Goal: Task Accomplishment & Management: Manage account settings

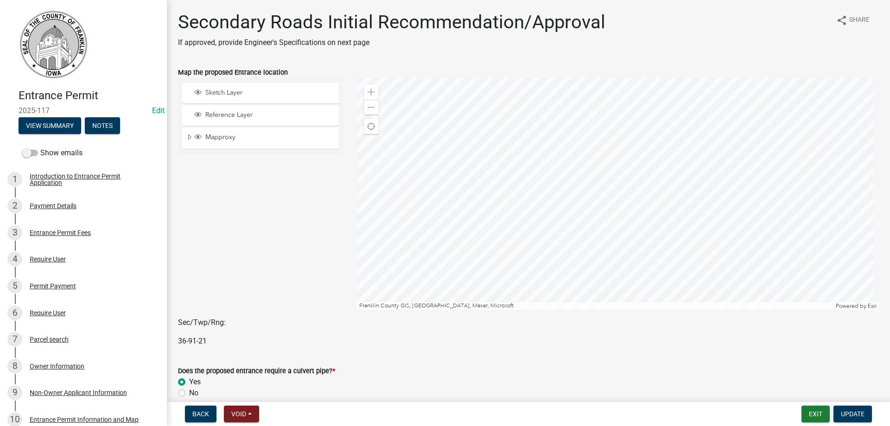
select select "eeee9d6c-fb7c-49be-976e-f114c001b6fa"
select select "30071552-109a-46c1-8d28-3f8ddbfc2ca7"
select select "67b5523f-b695-4451-84c2-e4904f619367"
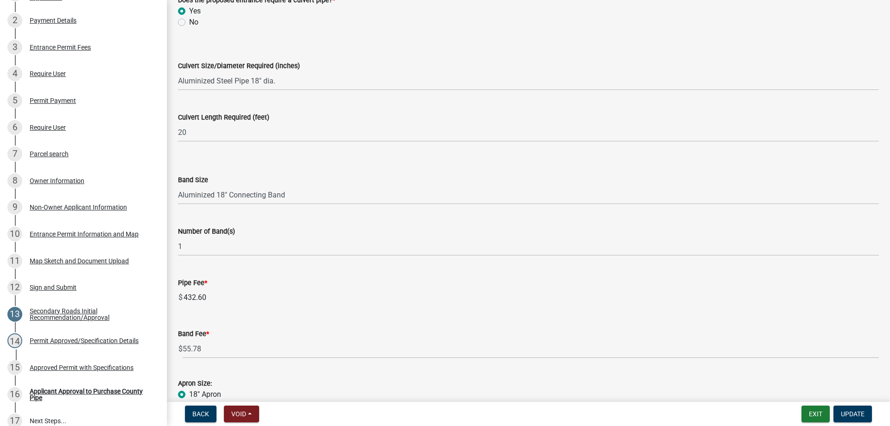
scroll to position [232, 0]
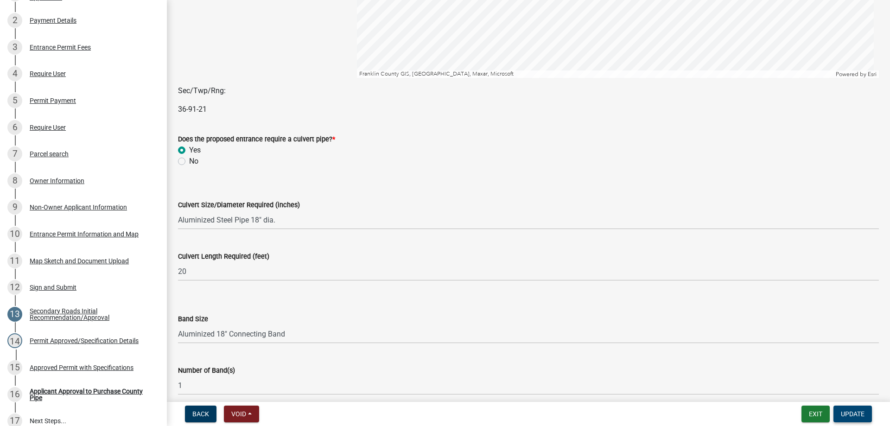
click at [846, 414] on span "Update" at bounding box center [853, 413] width 24 height 7
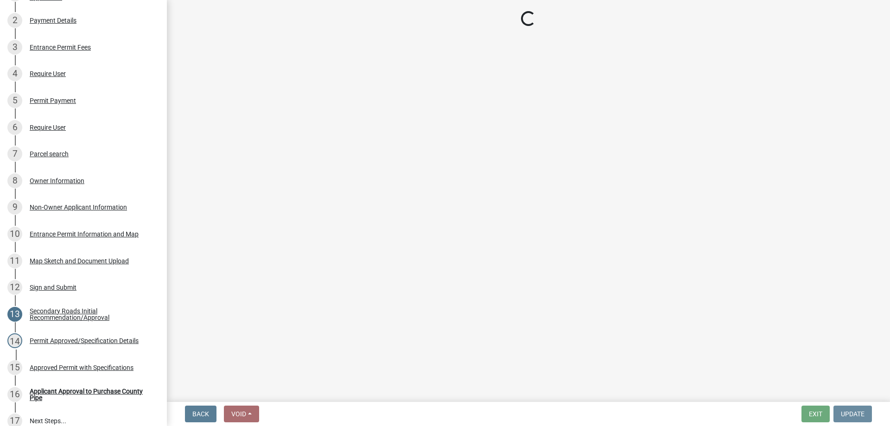
scroll to position [0, 0]
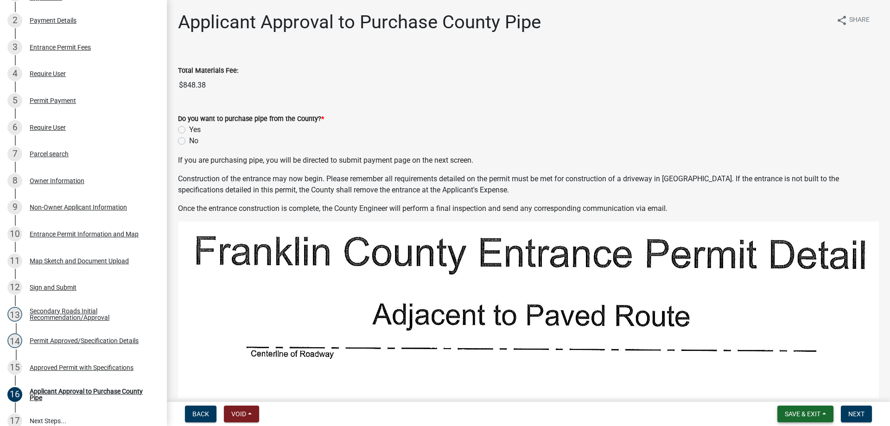
click at [814, 409] on button "Save & Exit" at bounding box center [805, 413] width 56 height 17
click at [796, 393] on button "Save & Exit" at bounding box center [796, 390] width 74 height 22
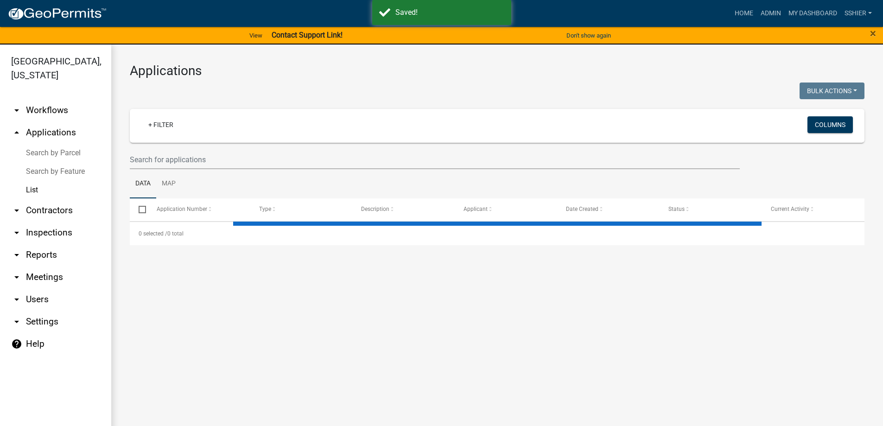
select select "3: 100"
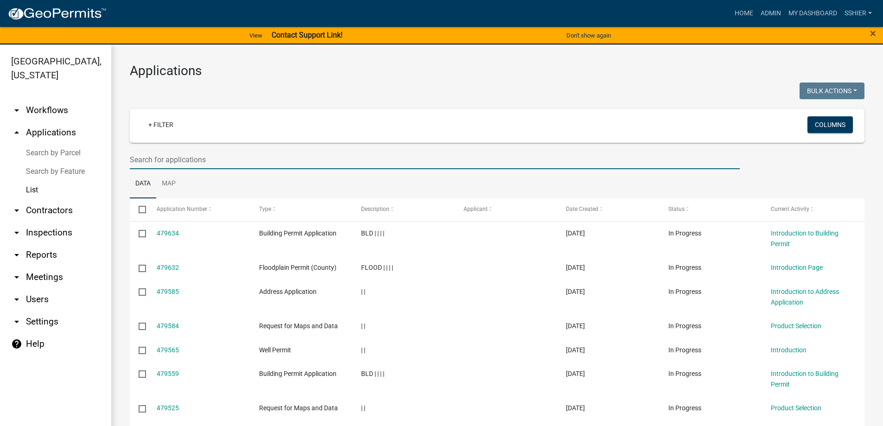
click at [164, 159] on input "text" at bounding box center [435, 159] width 610 height 19
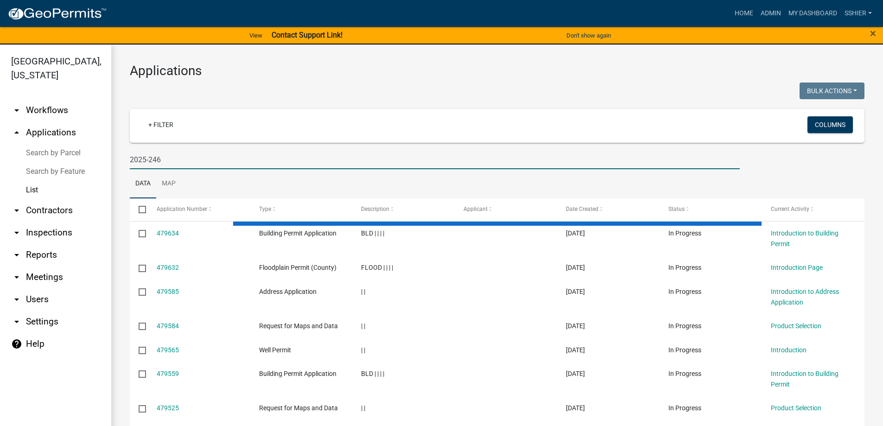
type input "2025-246"
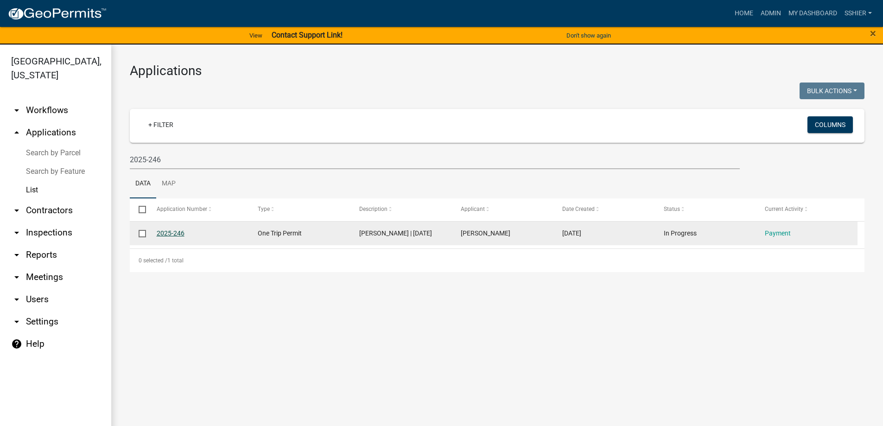
click at [173, 234] on link "2025-246" at bounding box center [171, 232] width 28 height 7
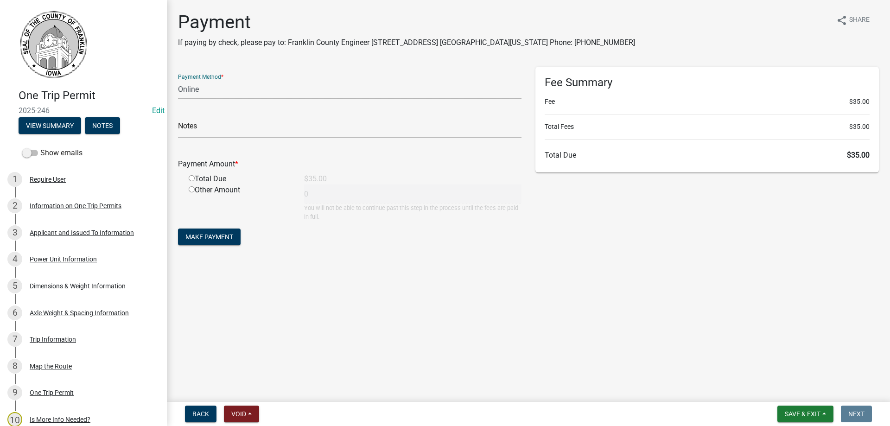
click at [214, 88] on select "Credit Card POS Check Cash Online" at bounding box center [349, 89] width 343 height 19
select select "1: 0"
click at [178, 80] on select "Credit Card POS Check Cash Online" at bounding box center [349, 89] width 343 height 19
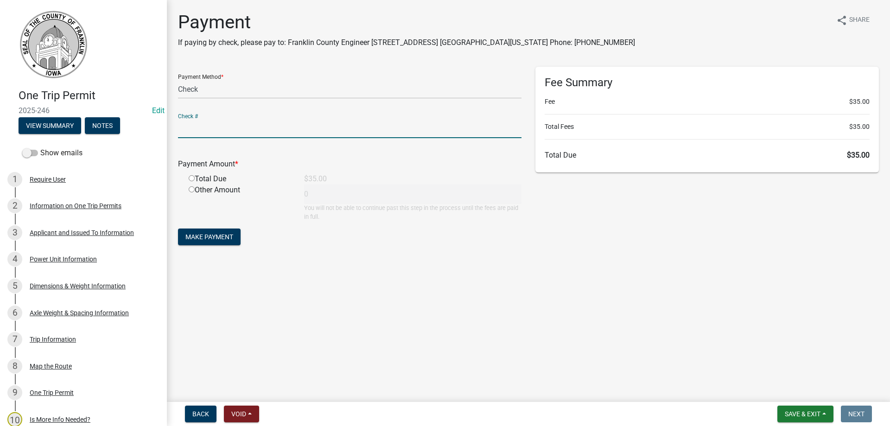
click at [199, 133] on input "text" at bounding box center [349, 128] width 343 height 19
type input "022040"
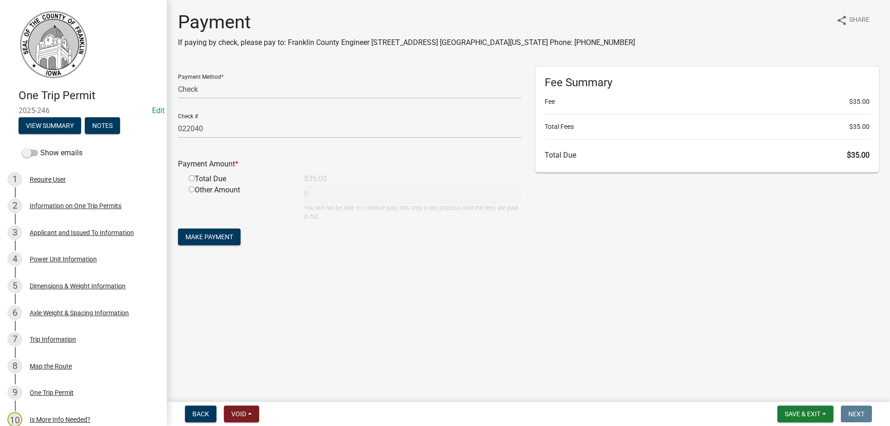
click at [191, 177] on input "radio" at bounding box center [192, 178] width 6 height 6
radio input "true"
type input "35"
click at [200, 231] on button "Make Payment" at bounding box center [209, 236] width 63 height 17
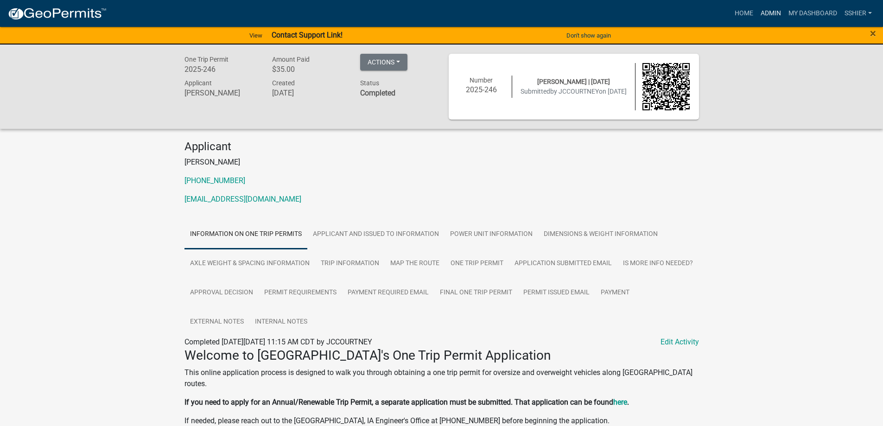
click at [765, 12] on link "Admin" at bounding box center [771, 14] width 28 height 18
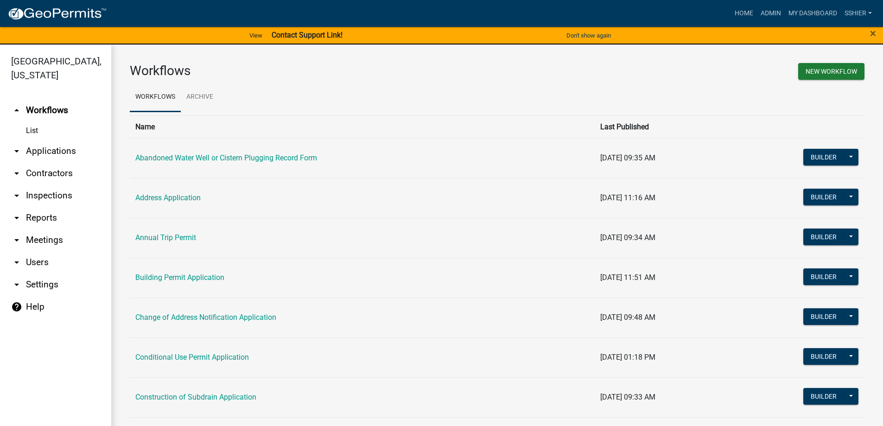
click at [49, 140] on link "arrow_drop_down Applications" at bounding box center [55, 151] width 111 height 22
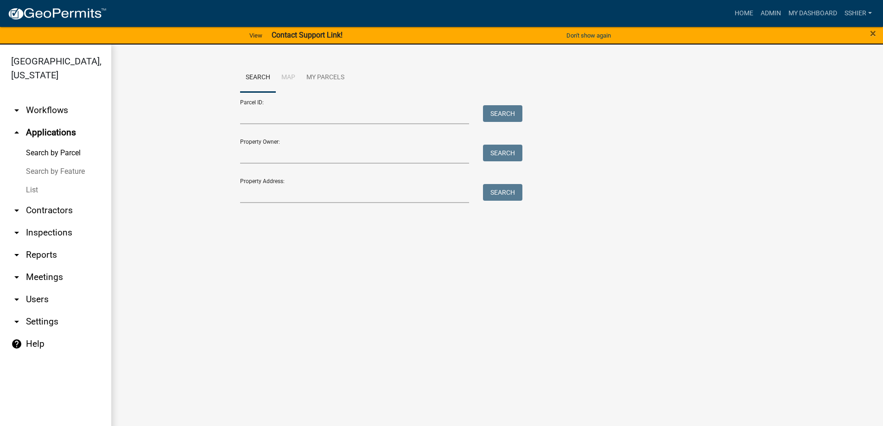
click at [26, 181] on link "List" at bounding box center [55, 190] width 111 height 19
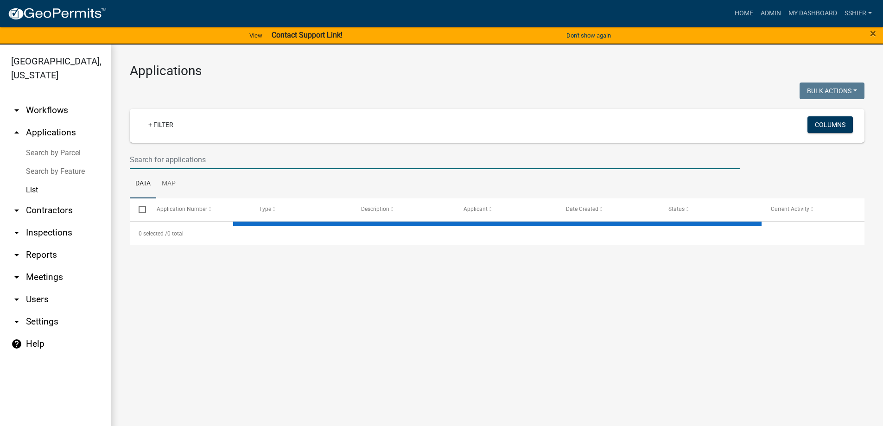
click at [163, 159] on input "text" at bounding box center [435, 159] width 610 height 19
select select "3: 100"
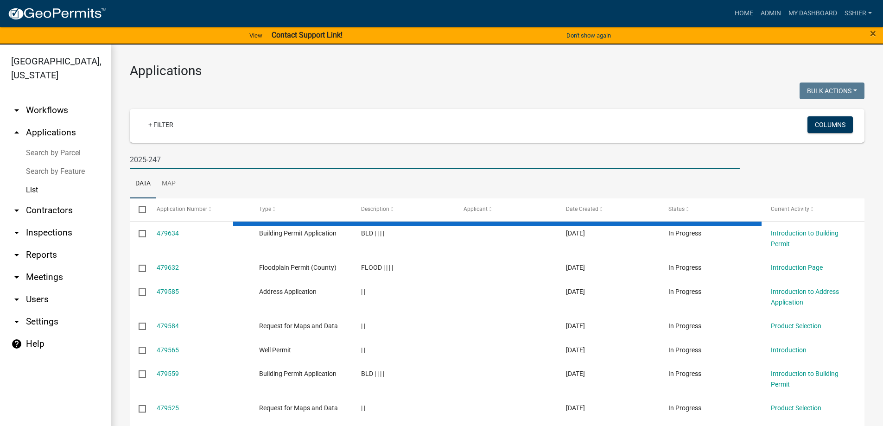
type input "2025-247"
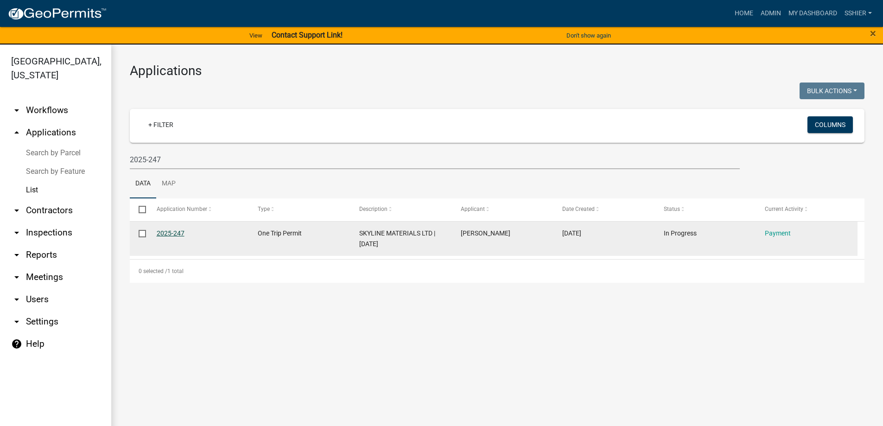
click at [173, 229] on link "2025-247" at bounding box center [171, 232] width 28 height 7
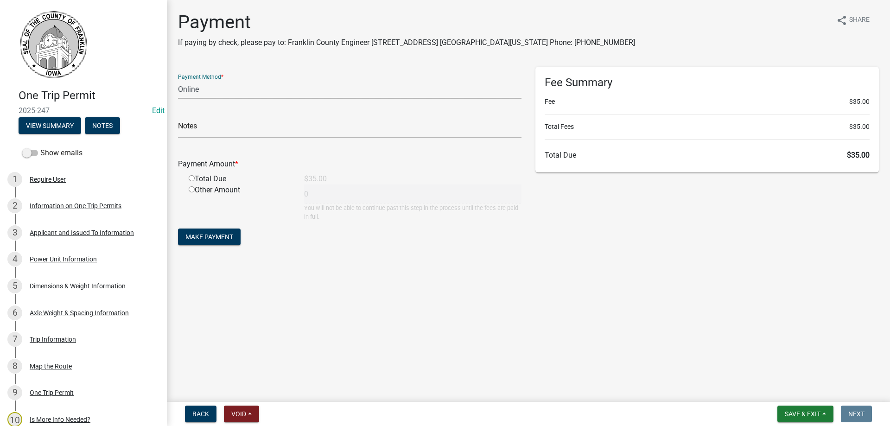
click at [208, 91] on select "Credit Card POS Check Cash Online" at bounding box center [349, 89] width 343 height 19
select select "1: 0"
click at [178, 80] on select "Credit Card POS Check Cash Online" at bounding box center [349, 89] width 343 height 19
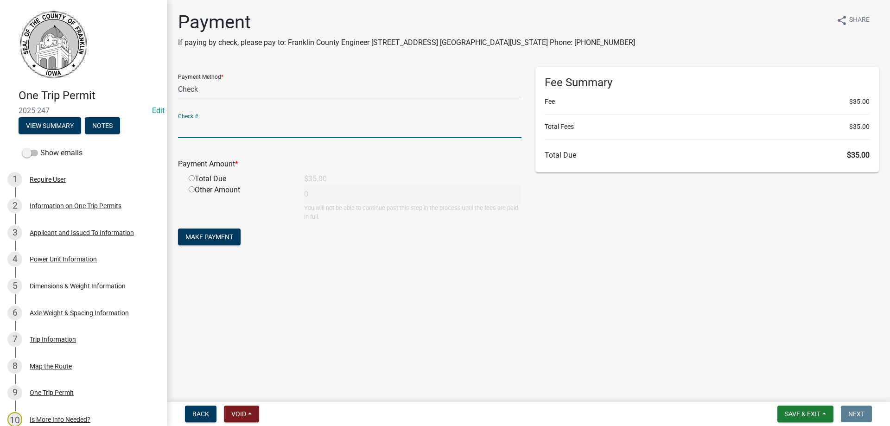
click at [197, 133] on input "text" at bounding box center [349, 128] width 343 height 19
type input "022040"
click at [190, 179] on input "radio" at bounding box center [192, 178] width 6 height 6
radio input "true"
type input "35"
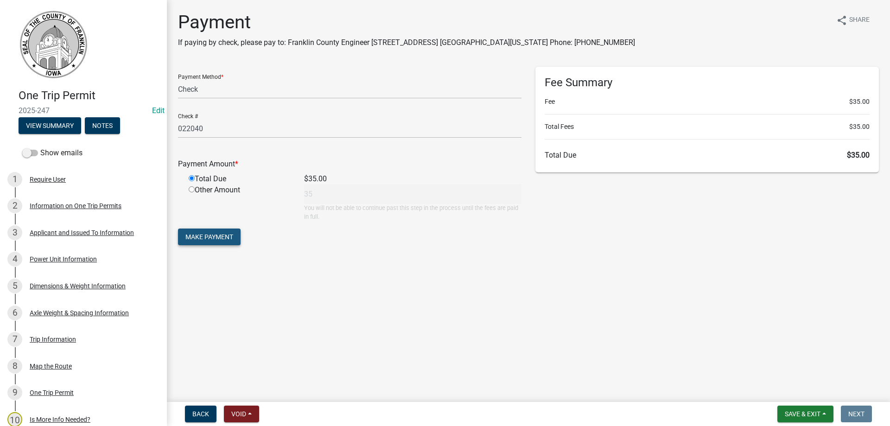
click at [219, 242] on button "Make Payment" at bounding box center [209, 236] width 63 height 17
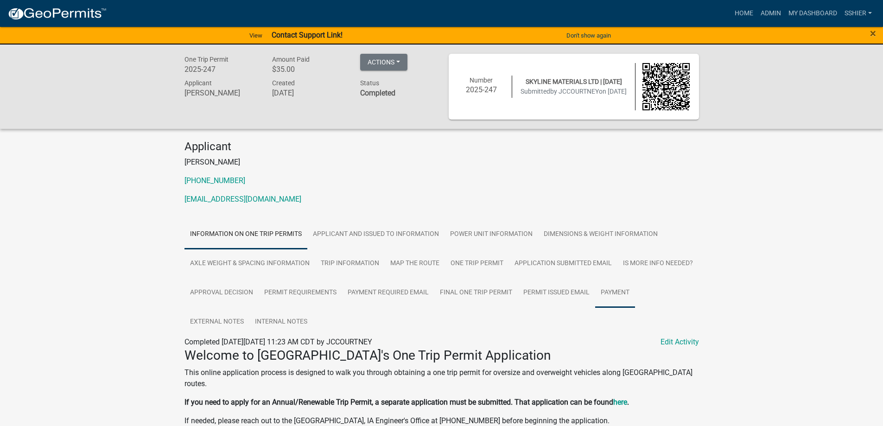
click at [612, 295] on link "Payment" at bounding box center [615, 293] width 40 height 30
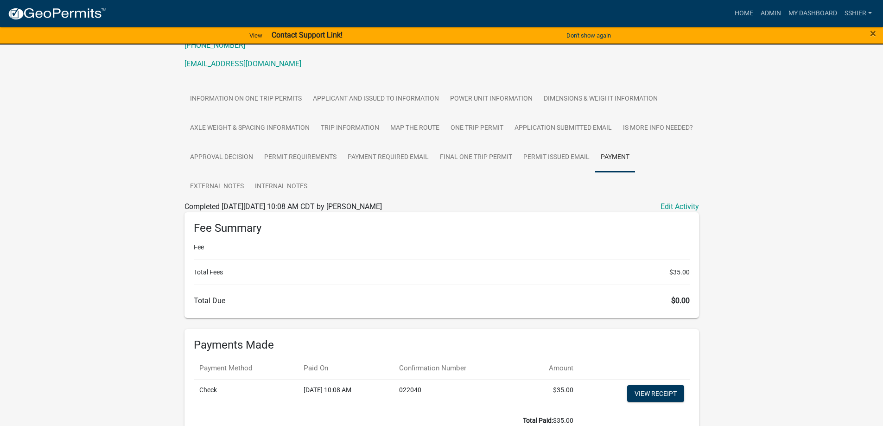
scroll to position [139, 0]
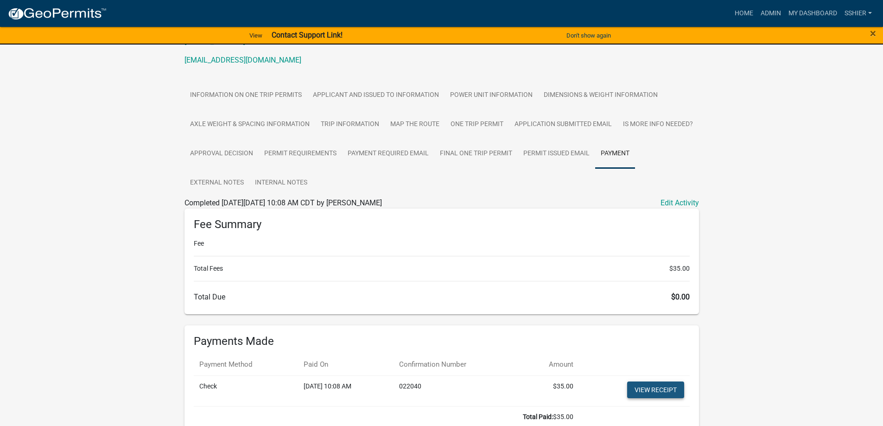
click at [663, 391] on link "View receipt" at bounding box center [655, 389] width 57 height 17
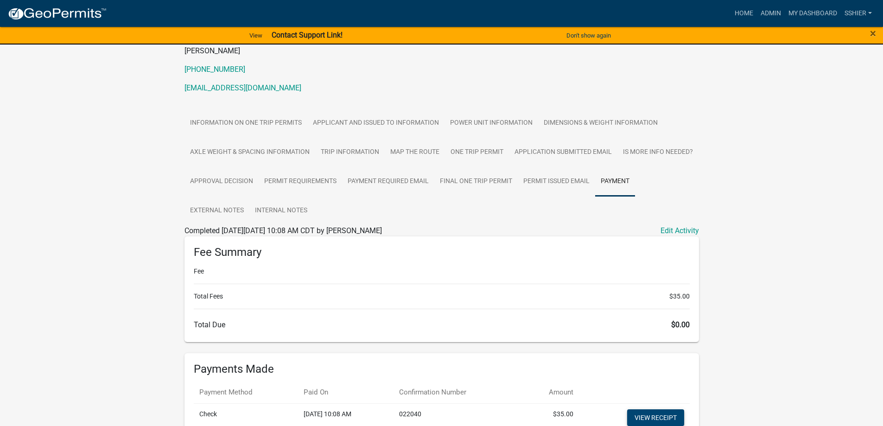
scroll to position [0, 0]
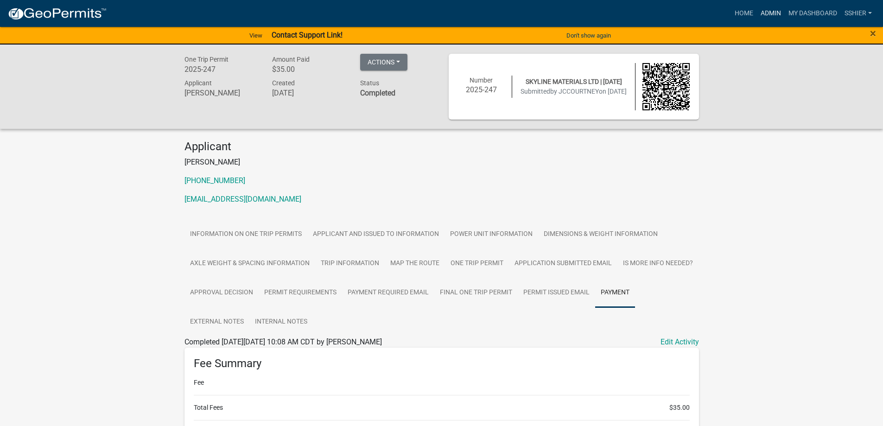
click at [774, 10] on link "Admin" at bounding box center [771, 14] width 28 height 18
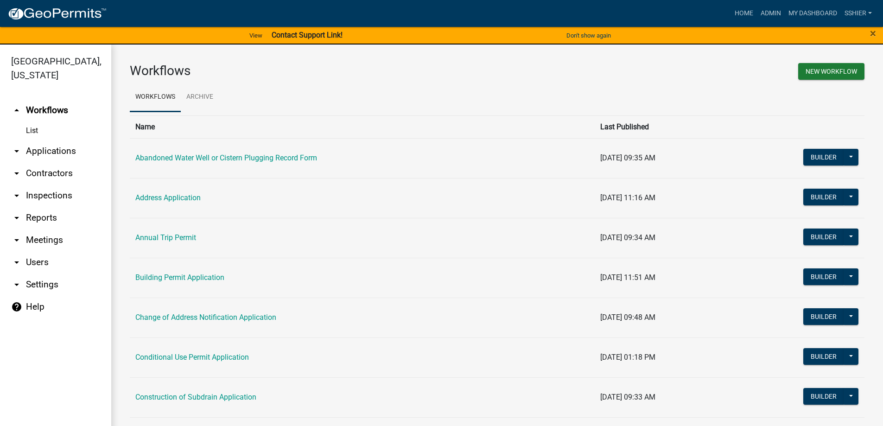
click at [35, 140] on link "arrow_drop_down Applications" at bounding box center [55, 151] width 111 height 22
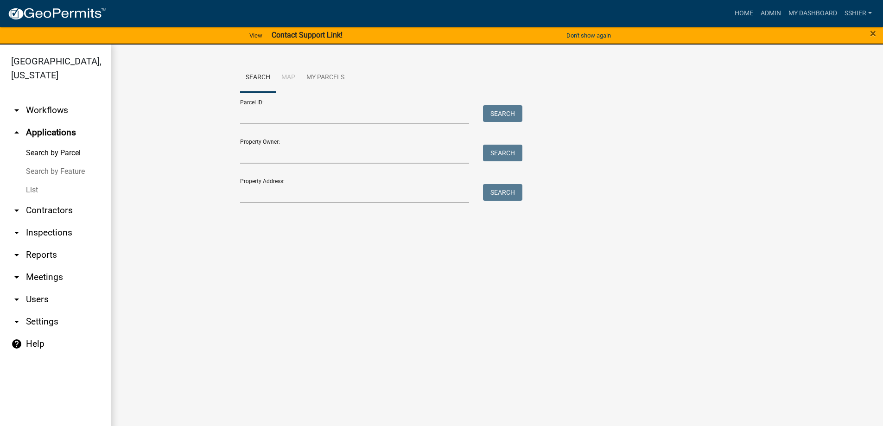
click at [38, 181] on link "List" at bounding box center [55, 190] width 111 height 19
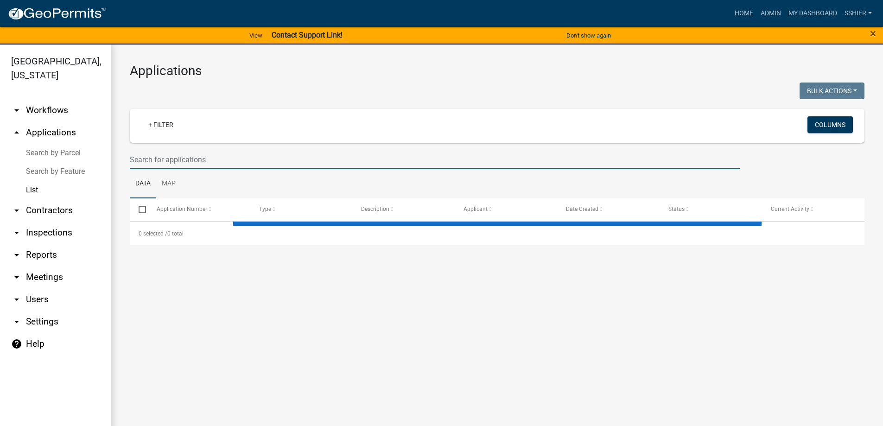
click at [148, 163] on input "text" at bounding box center [435, 159] width 610 height 19
select select "3: 100"
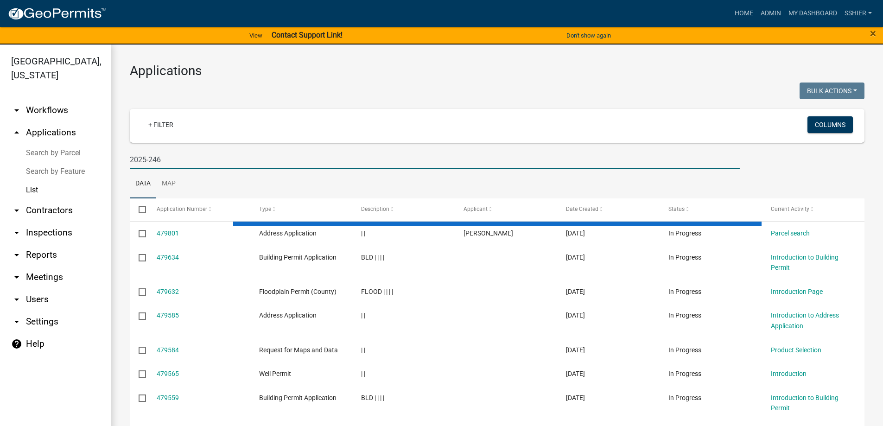
type input "2025-246"
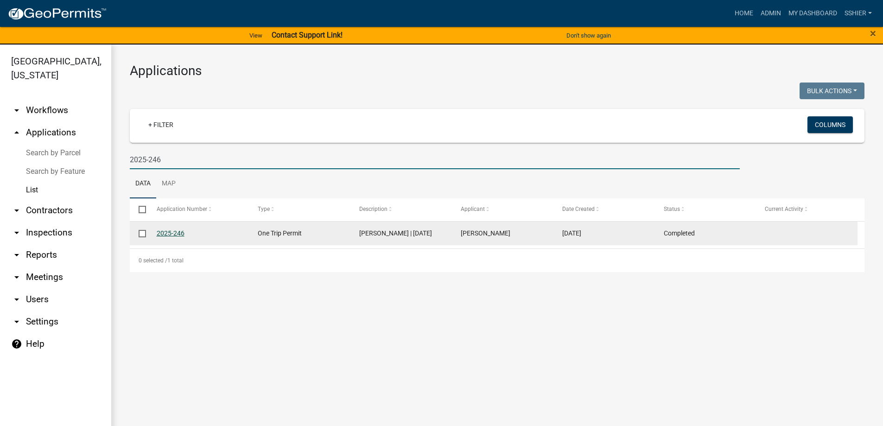
click at [170, 233] on link "2025-246" at bounding box center [171, 232] width 28 height 7
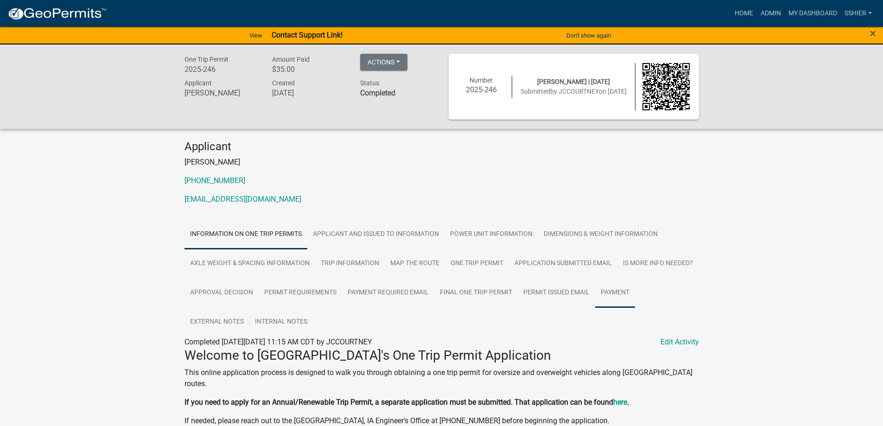
click at [619, 292] on link "Payment" at bounding box center [615, 293] width 40 height 30
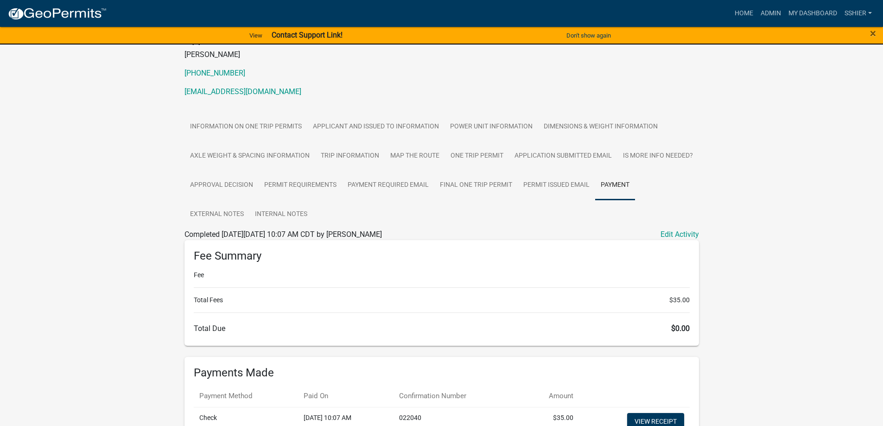
scroll to position [139, 0]
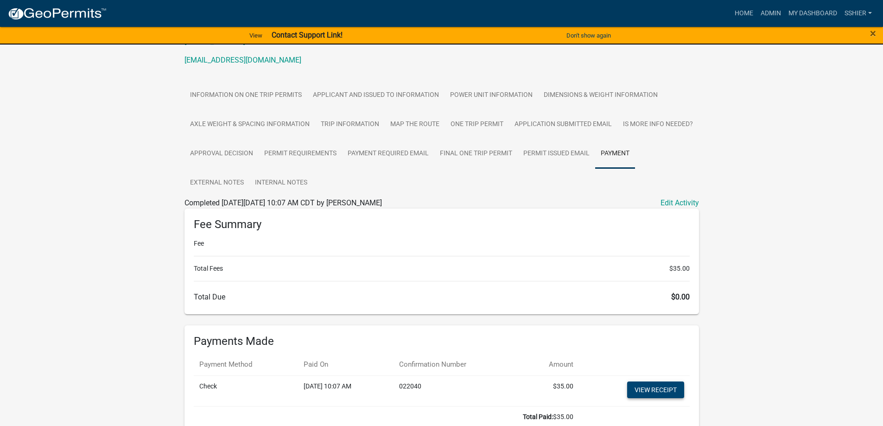
click at [644, 388] on link "View receipt" at bounding box center [655, 389] width 57 height 17
click at [769, 13] on link "Admin" at bounding box center [771, 14] width 28 height 18
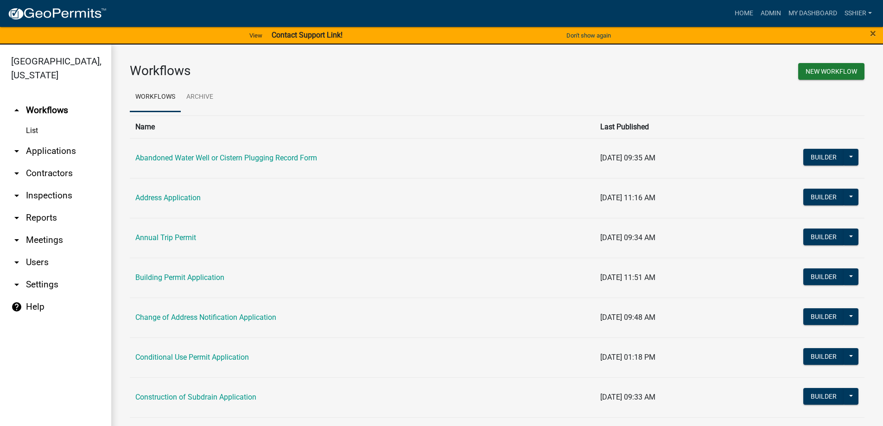
click at [34, 140] on link "arrow_drop_down Applications" at bounding box center [55, 151] width 111 height 22
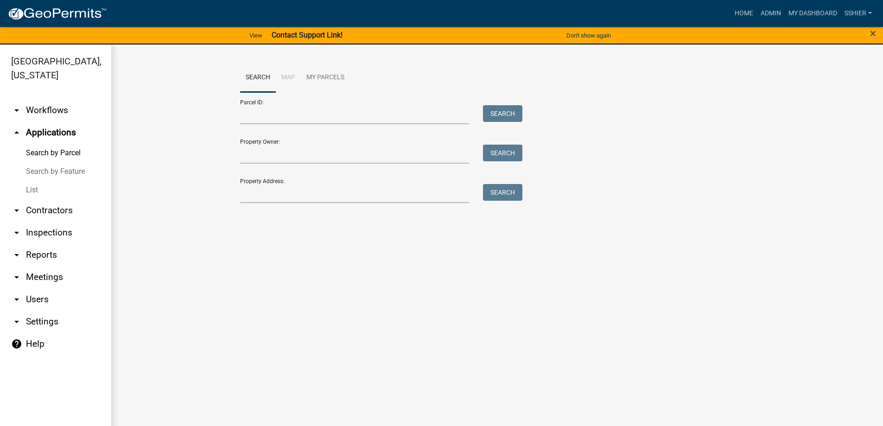
click at [29, 181] on link "List" at bounding box center [55, 190] width 111 height 19
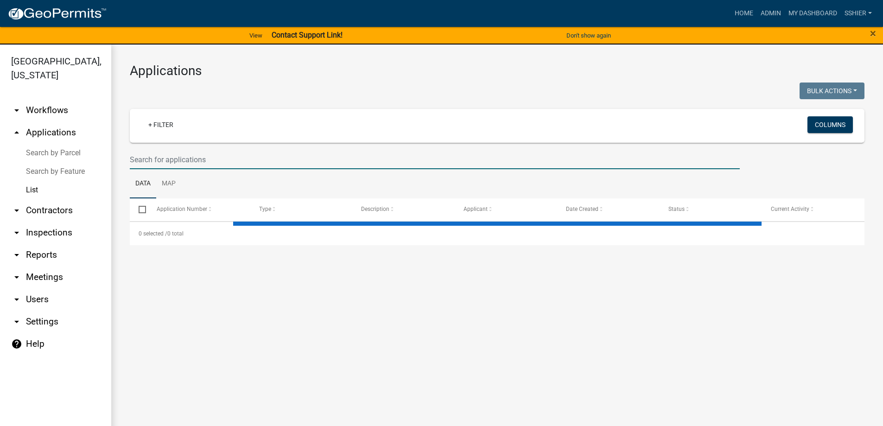
click at [153, 164] on input "text" at bounding box center [435, 159] width 610 height 19
select select "3: 100"
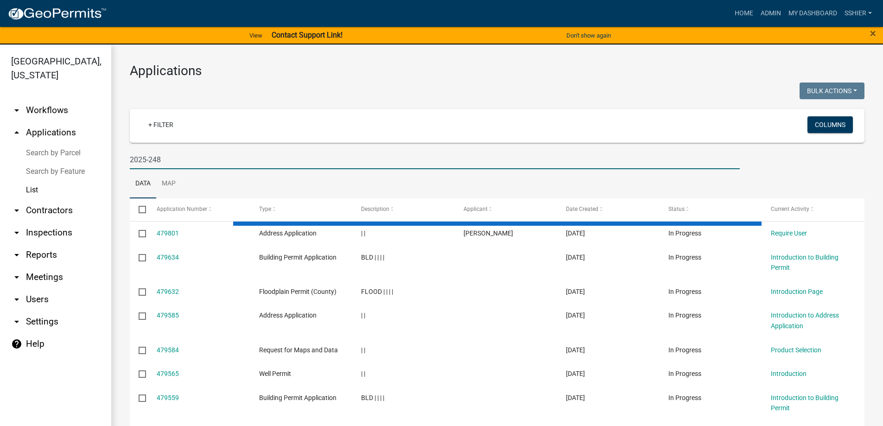
type input "2025-248"
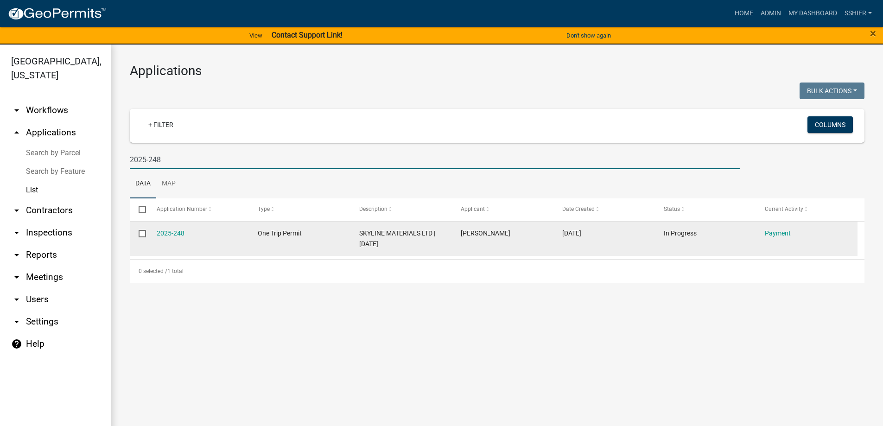
click at [164, 238] on div "2025-248" at bounding box center [198, 233] width 83 height 11
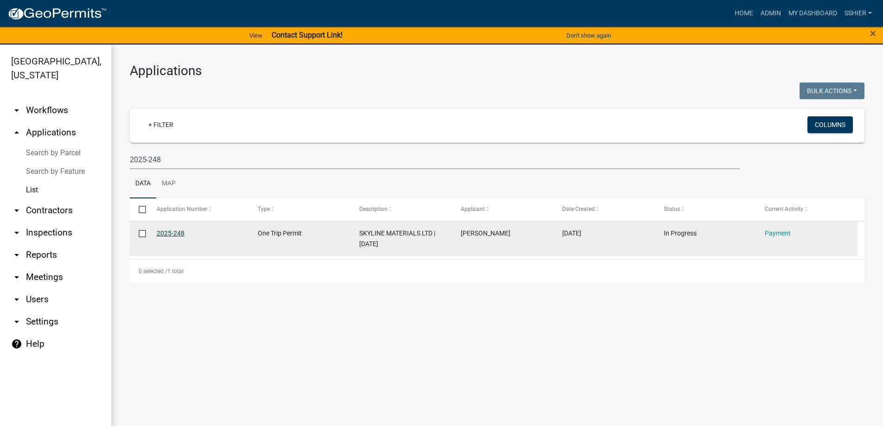
click at [165, 235] on link "2025-248" at bounding box center [171, 232] width 28 height 7
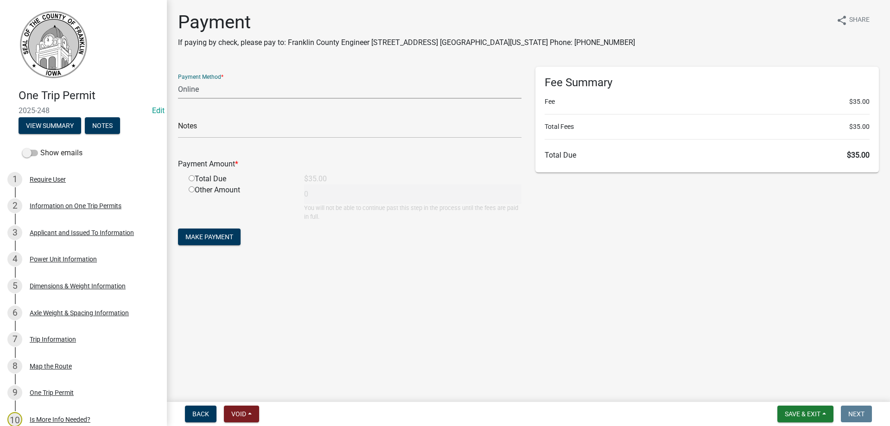
drag, startPoint x: 204, startPoint y: 91, endPoint x: 199, endPoint y: 95, distance: 6.9
click at [203, 91] on select "Credit Card POS Check Cash Online" at bounding box center [349, 89] width 343 height 19
select select "1: 0"
click at [178, 80] on select "Credit Card POS Check Cash Online" at bounding box center [349, 89] width 343 height 19
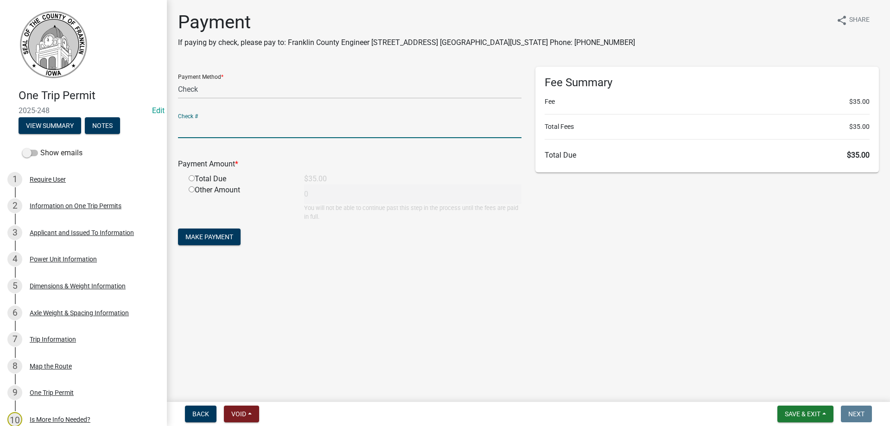
click at [194, 134] on input "text" at bounding box center [349, 128] width 343 height 19
type input "022040"
click at [191, 181] on input "radio" at bounding box center [192, 178] width 6 height 6
radio input "true"
type input "35"
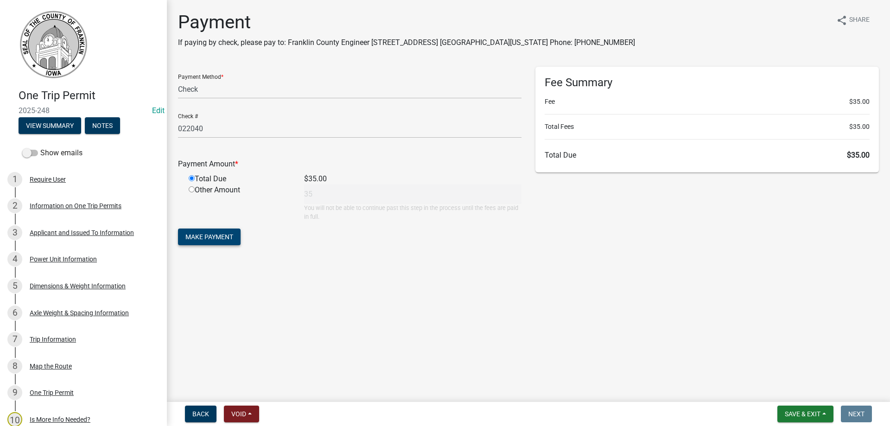
click at [224, 241] on button "Make Payment" at bounding box center [209, 236] width 63 height 17
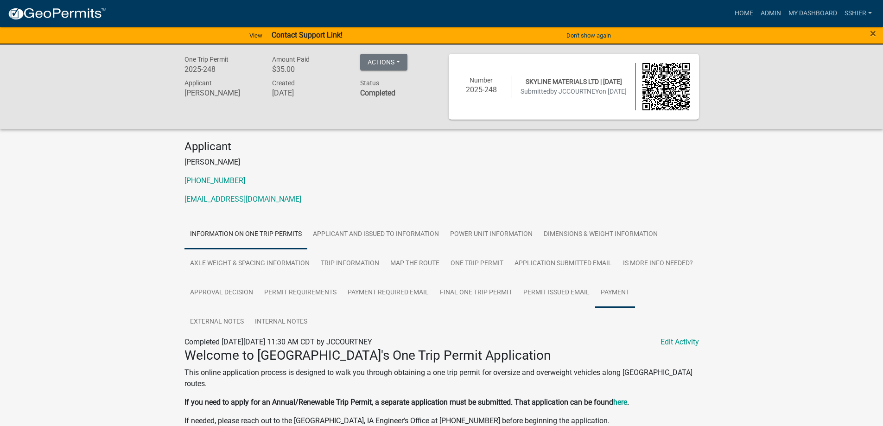
click at [618, 294] on link "Payment" at bounding box center [615, 293] width 40 height 30
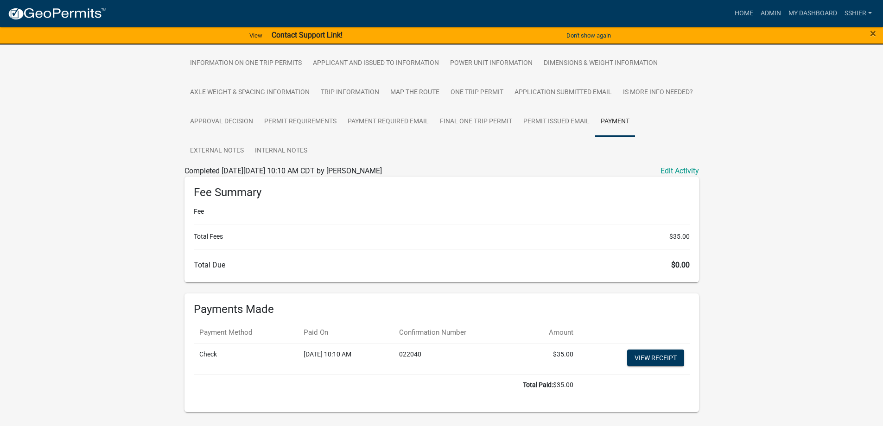
scroll to position [185, 0]
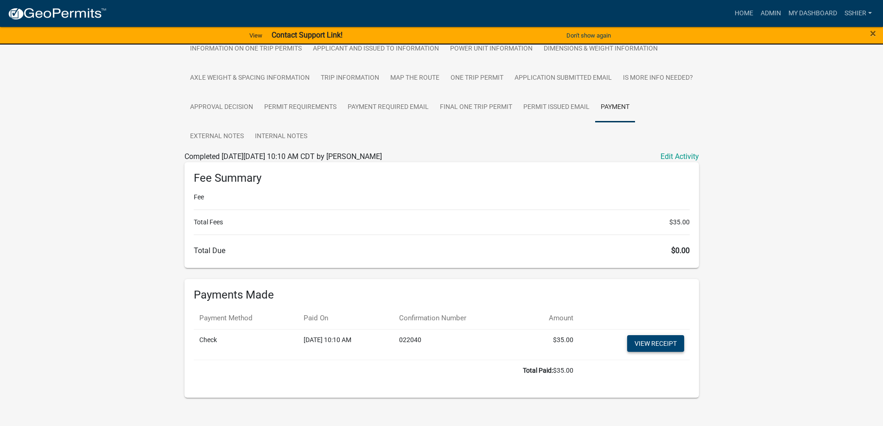
click at [663, 341] on link "View receipt" at bounding box center [655, 343] width 57 height 17
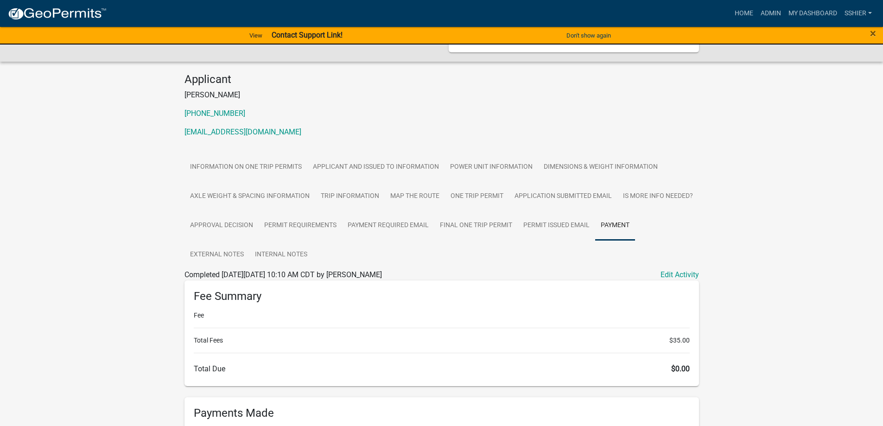
scroll to position [46, 0]
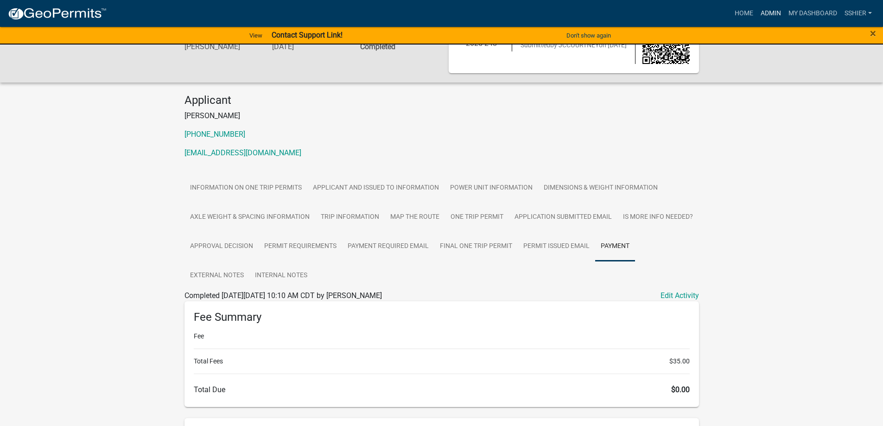
click at [775, 11] on link "Admin" at bounding box center [771, 14] width 28 height 18
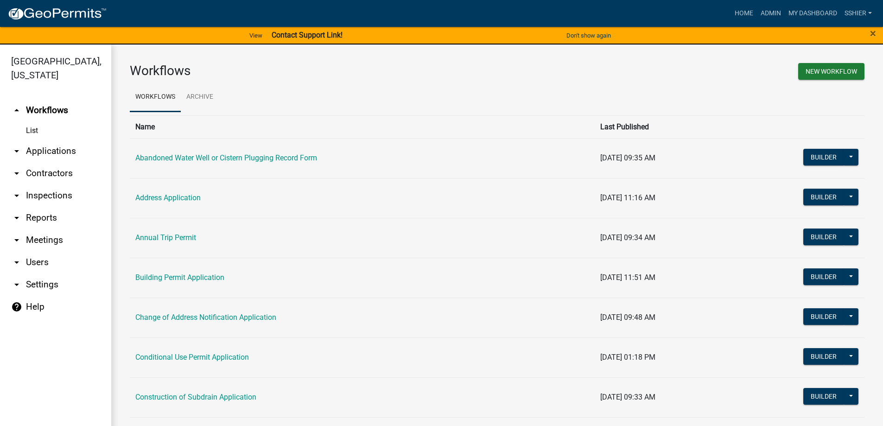
click at [27, 140] on link "arrow_drop_down Applications" at bounding box center [55, 151] width 111 height 22
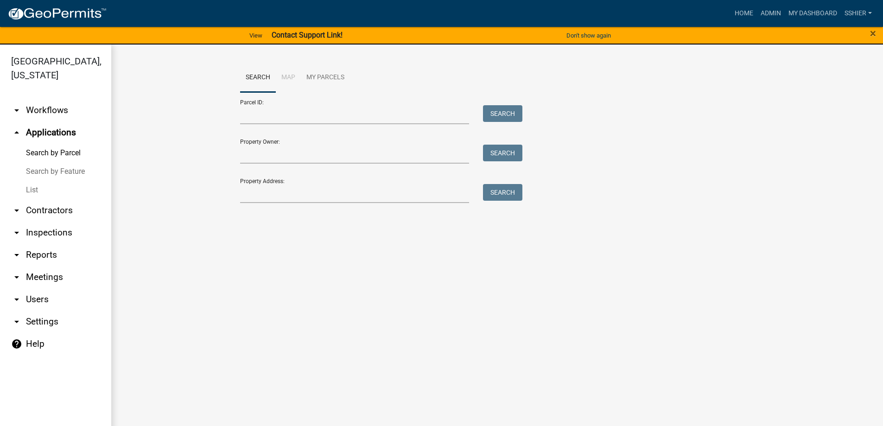
click at [33, 181] on link "List" at bounding box center [55, 190] width 111 height 19
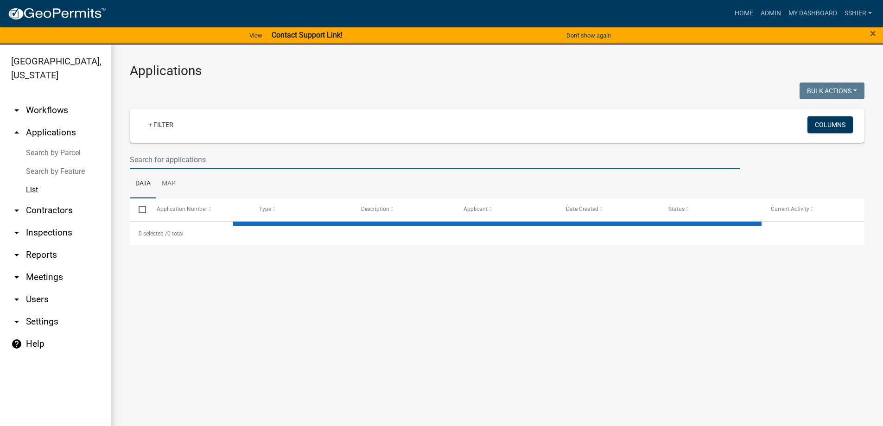
click at [171, 160] on input "text" at bounding box center [435, 159] width 610 height 19
select select "3: 100"
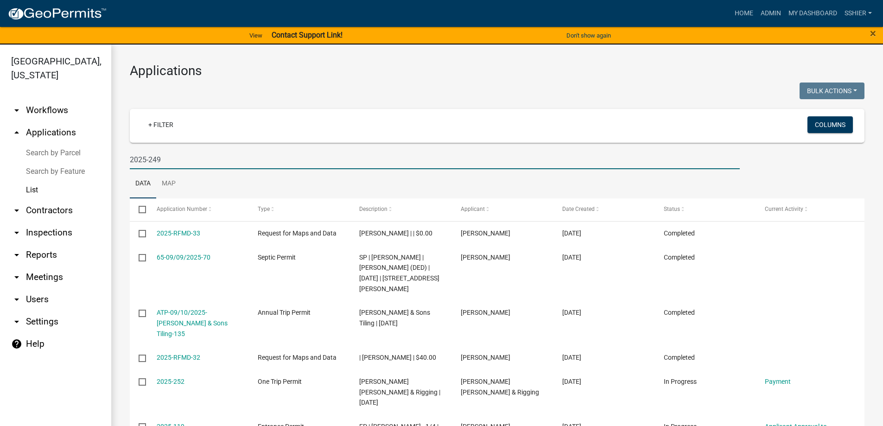
type input "2025-249"
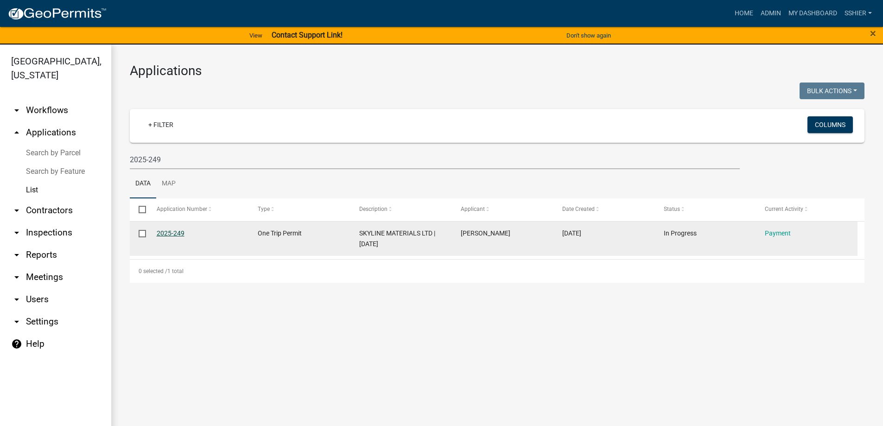
click at [172, 232] on link "2025-249" at bounding box center [171, 232] width 28 height 7
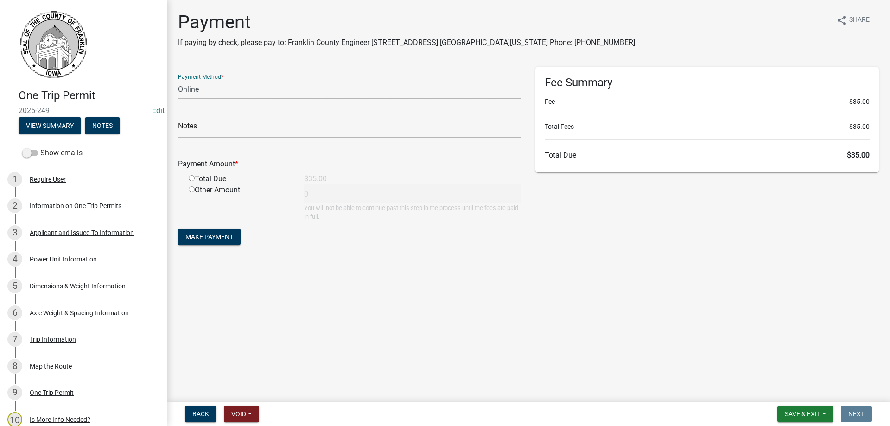
click at [198, 92] on select "Credit Card POS Check Cash Online" at bounding box center [349, 89] width 343 height 19
select select "1: 0"
click at [178, 80] on select "Credit Card POS Check Cash Online" at bounding box center [349, 89] width 343 height 19
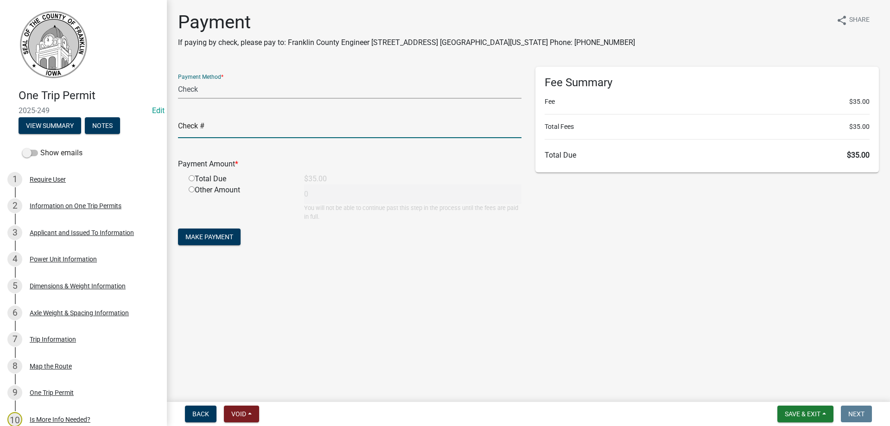
click at [192, 130] on input "text" at bounding box center [349, 128] width 343 height 19
type input "022040"
click at [190, 179] on input "radio" at bounding box center [192, 178] width 6 height 6
radio input "true"
type input "35"
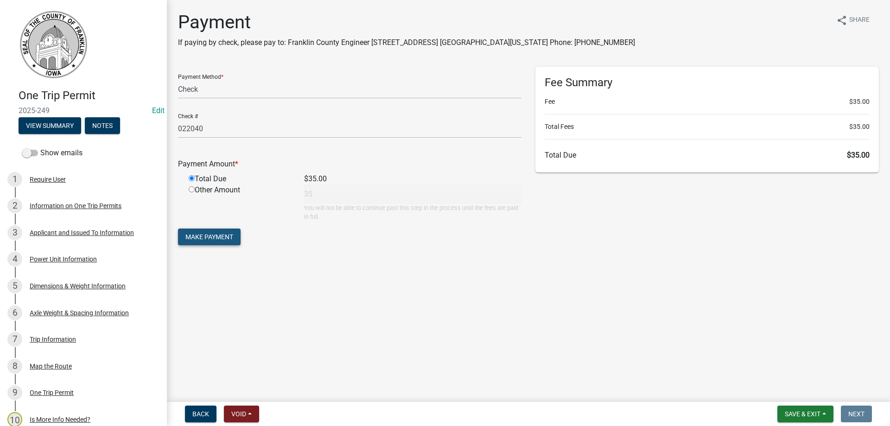
click at [214, 234] on span "Make Payment" at bounding box center [209, 236] width 48 height 7
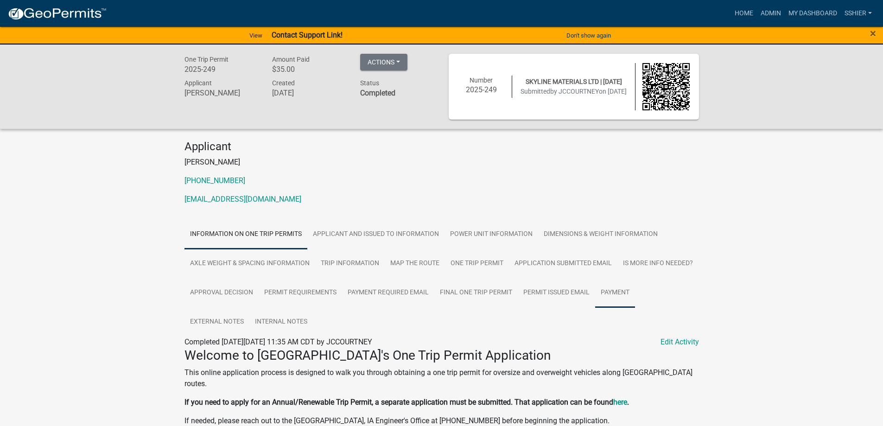
click at [611, 288] on link "Payment" at bounding box center [615, 293] width 40 height 30
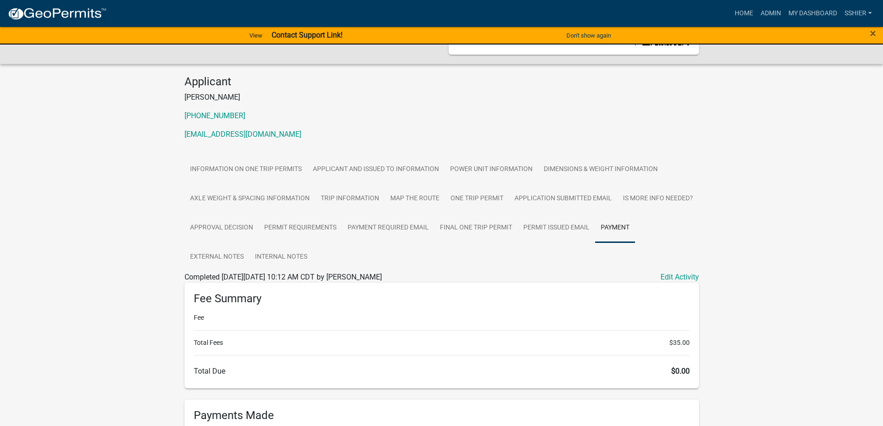
scroll to position [185, 0]
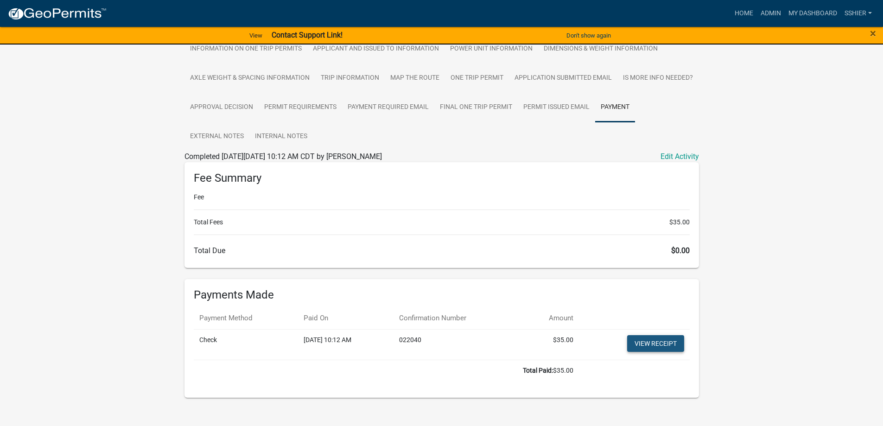
click at [663, 339] on link "View receipt" at bounding box center [655, 343] width 57 height 17
click at [765, 11] on link "Admin" at bounding box center [771, 14] width 28 height 18
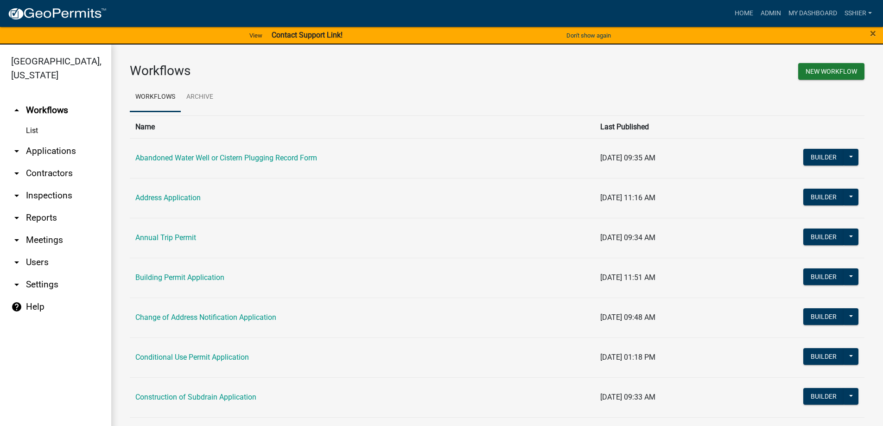
click at [20, 145] on icon "arrow_drop_down" at bounding box center [16, 150] width 11 height 11
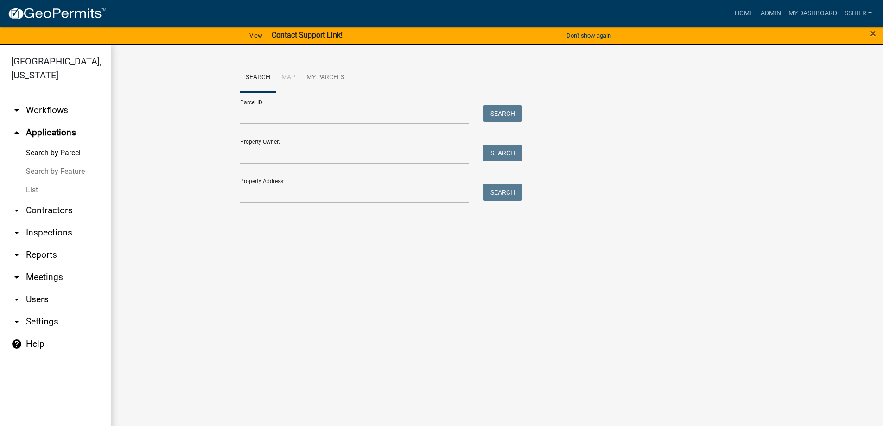
click at [27, 181] on link "List" at bounding box center [55, 190] width 111 height 19
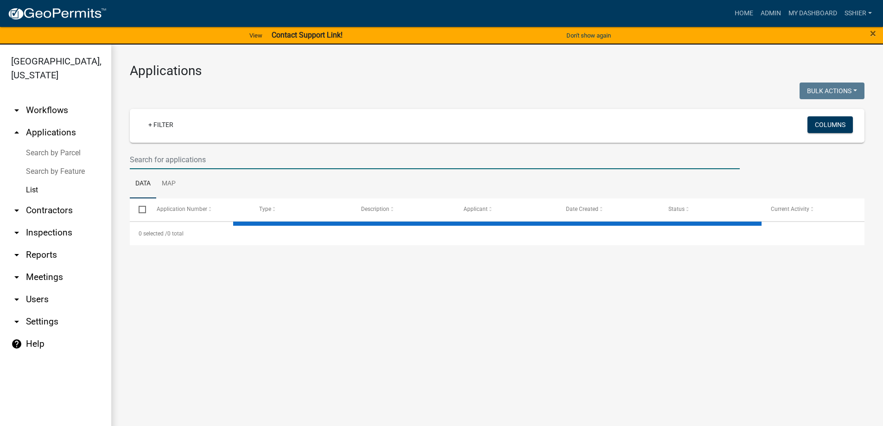
click at [144, 162] on input "text" at bounding box center [435, 159] width 610 height 19
select select "3: 100"
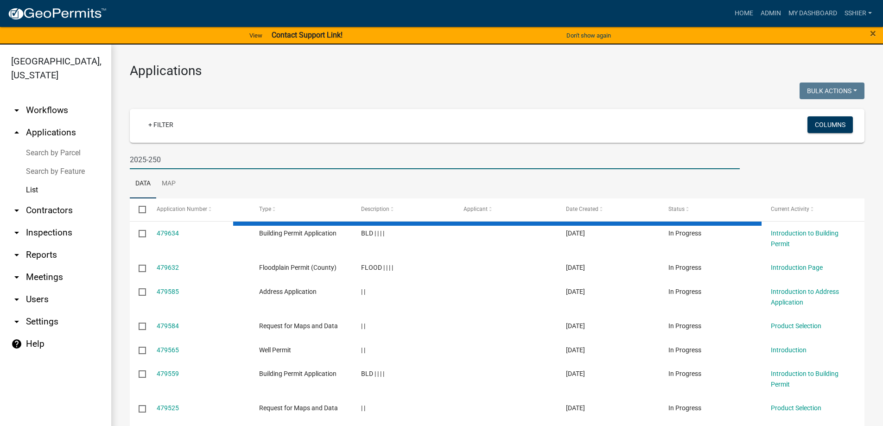
type input "2025-250"
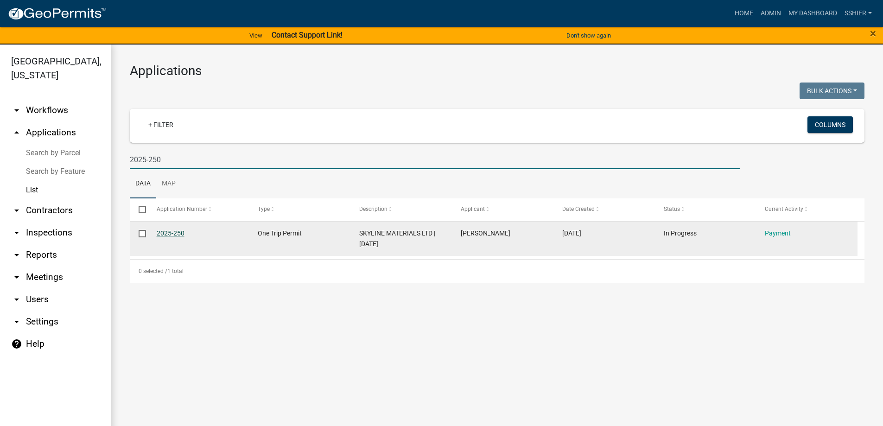
click at [166, 230] on link "2025-250" at bounding box center [171, 232] width 28 height 7
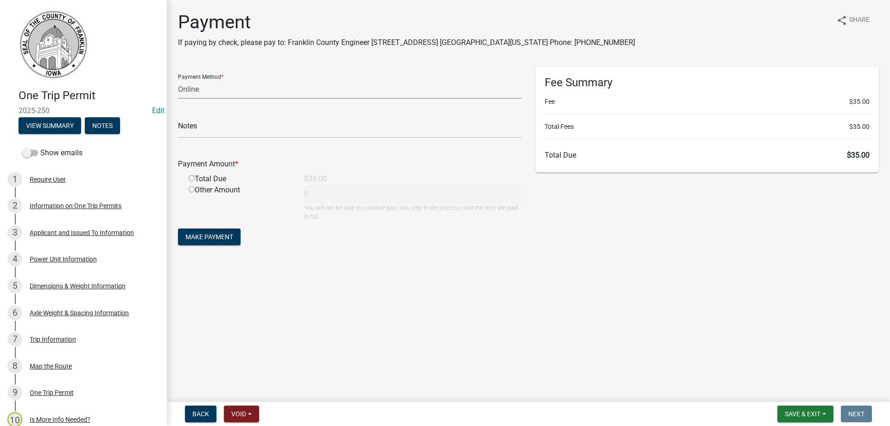
click at [218, 91] on select "Credit Card POS Check Cash Online" at bounding box center [349, 89] width 343 height 19
select select "1: 0"
click at [178, 80] on select "Credit Card POS Check Cash Online" at bounding box center [349, 89] width 343 height 19
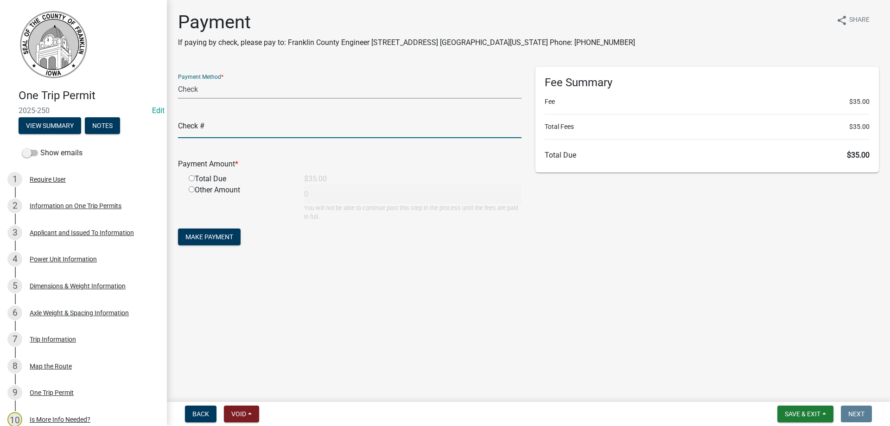
click at [202, 128] on input "text" at bounding box center [349, 128] width 343 height 19
type input "022040"
click at [192, 178] on input "radio" at bounding box center [192, 178] width 6 height 6
radio input "true"
type input "35"
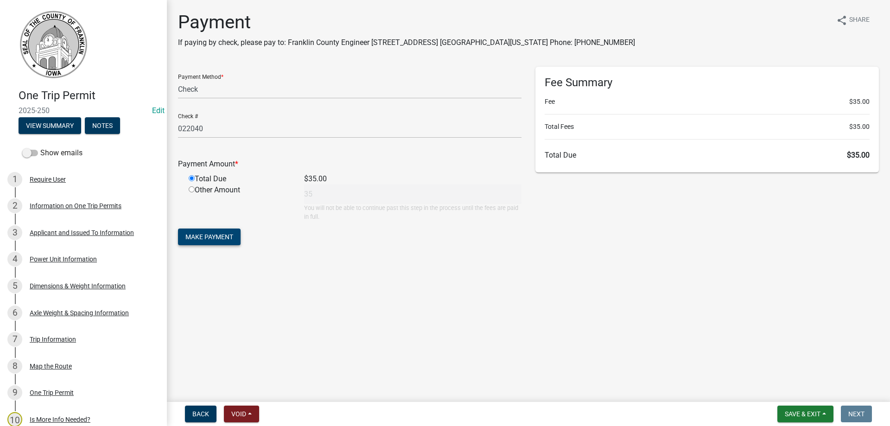
click at [205, 237] on span "Make Payment" at bounding box center [209, 236] width 48 height 7
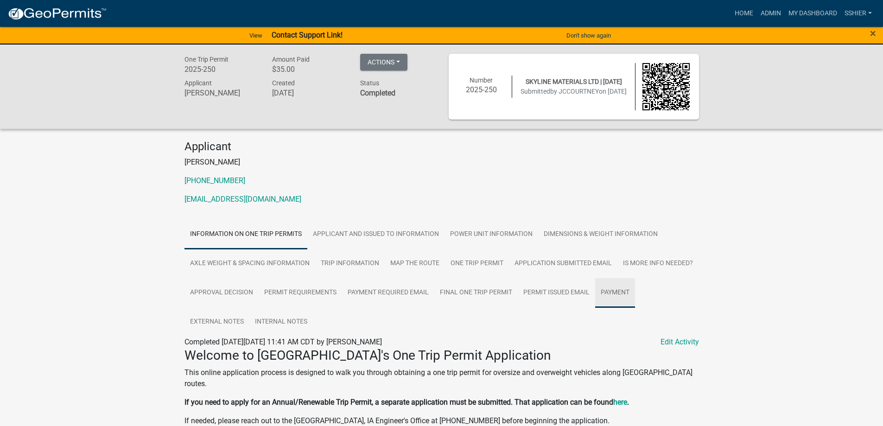
click at [620, 290] on link "Payment" at bounding box center [615, 293] width 40 height 30
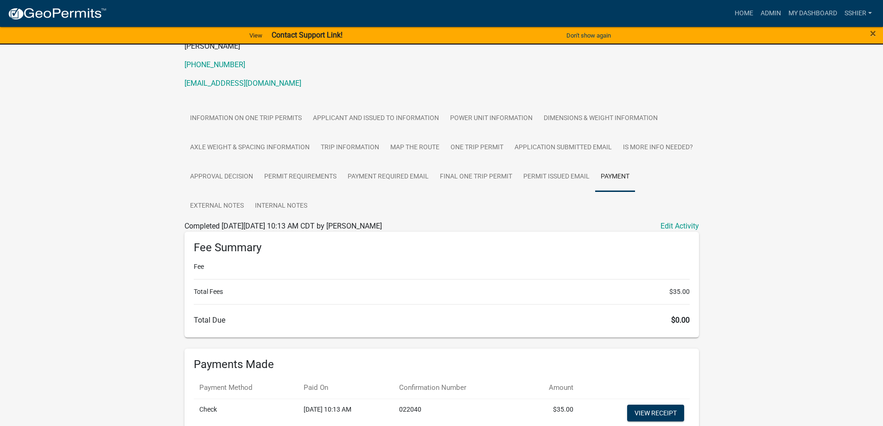
scroll to position [185, 0]
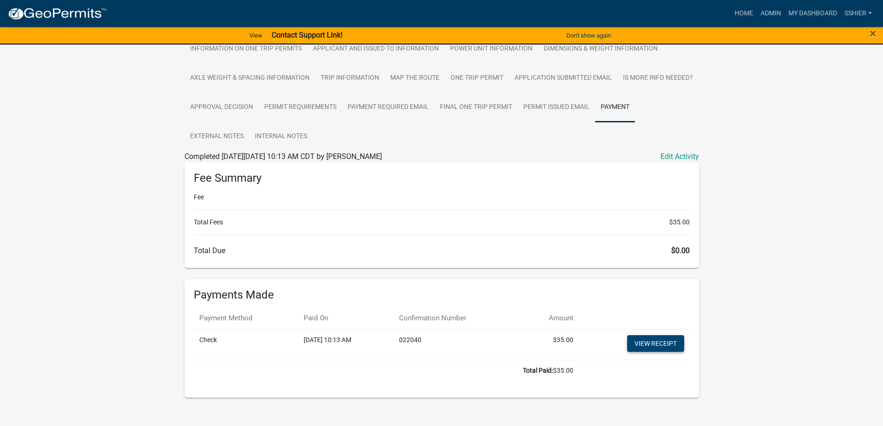
click at [662, 343] on link "View receipt" at bounding box center [655, 343] width 57 height 17
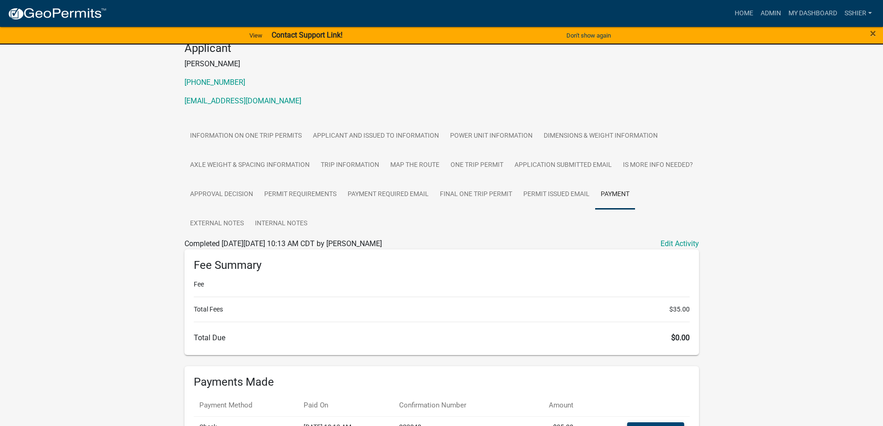
scroll to position [93, 0]
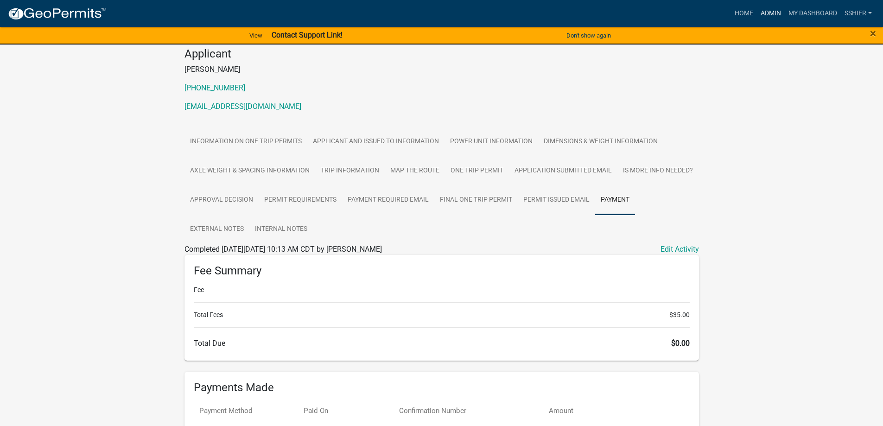
click at [762, 7] on link "Admin" at bounding box center [771, 14] width 28 height 18
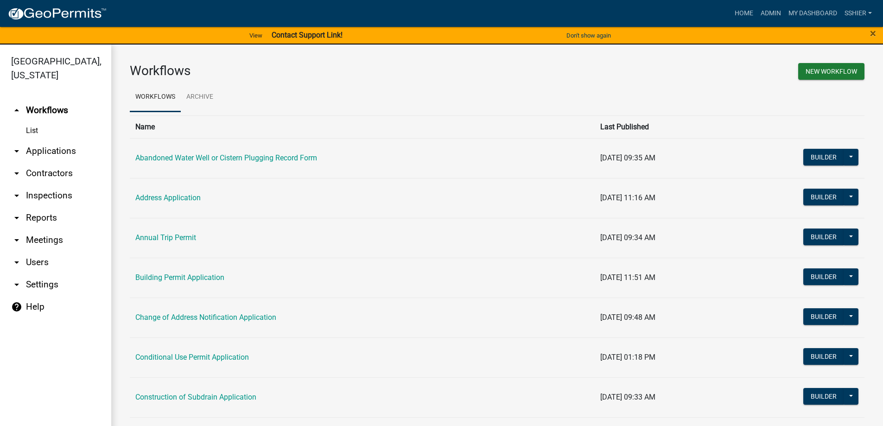
click at [22, 145] on icon "arrow_drop_down" at bounding box center [16, 150] width 11 height 11
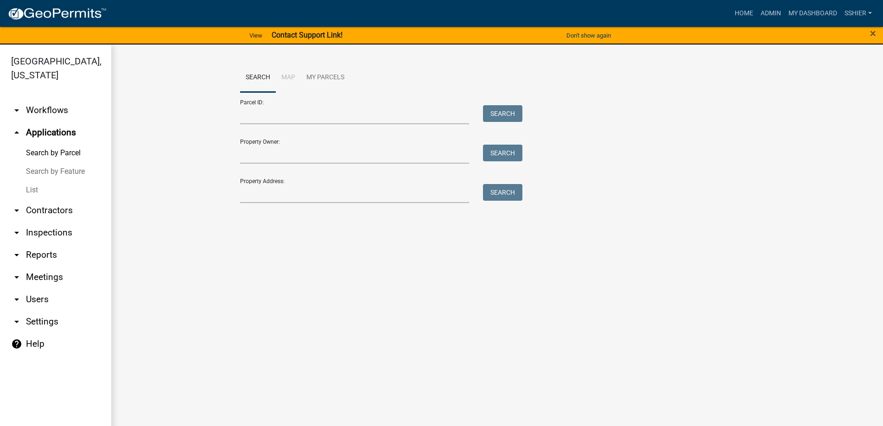
drag, startPoint x: 36, startPoint y: 176, endPoint x: 50, endPoint y: 177, distance: 13.9
click at [38, 181] on link "List" at bounding box center [55, 190] width 111 height 19
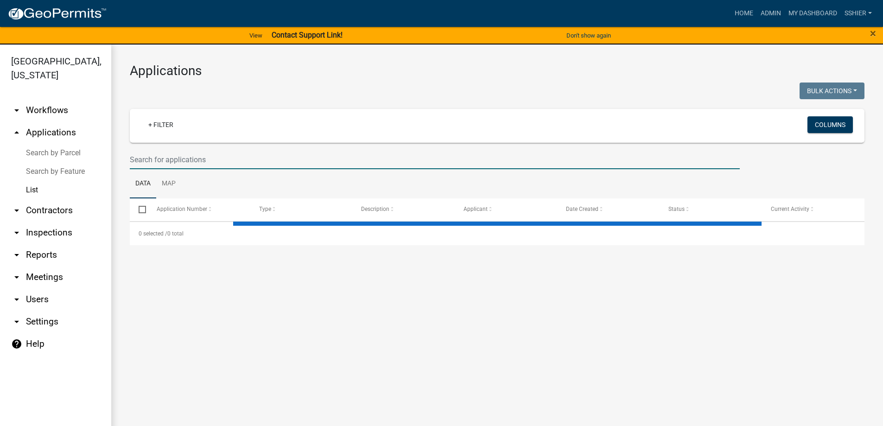
click at [166, 158] on input "text" at bounding box center [435, 159] width 610 height 19
select select "3: 100"
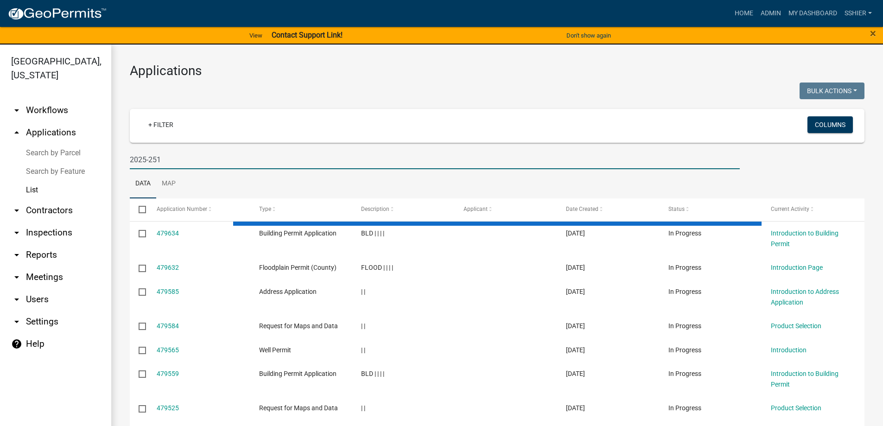
type input "2025-251"
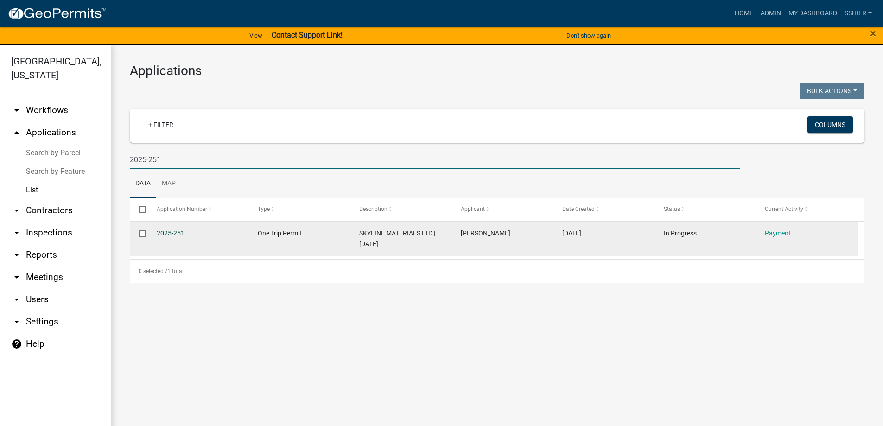
click at [173, 233] on link "2025-251" at bounding box center [171, 232] width 28 height 7
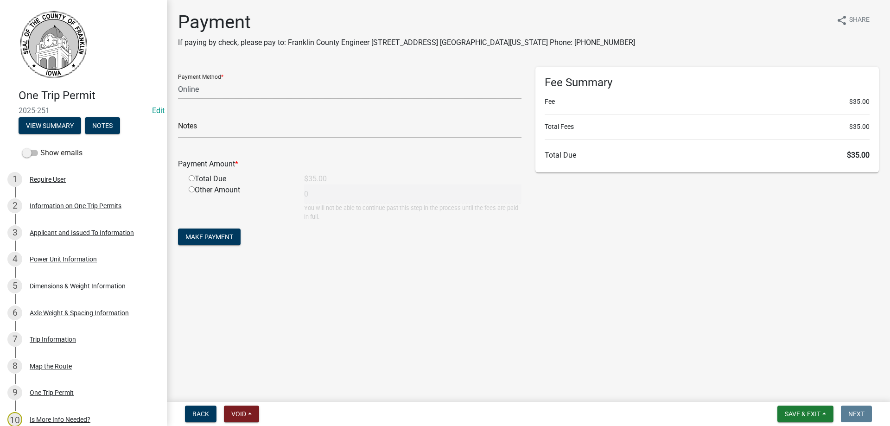
click at [207, 94] on select "Credit Card POS Check Cash Online" at bounding box center [349, 89] width 343 height 19
select select "1: 0"
click at [178, 80] on select "Credit Card POS Check Cash Online" at bounding box center [349, 89] width 343 height 19
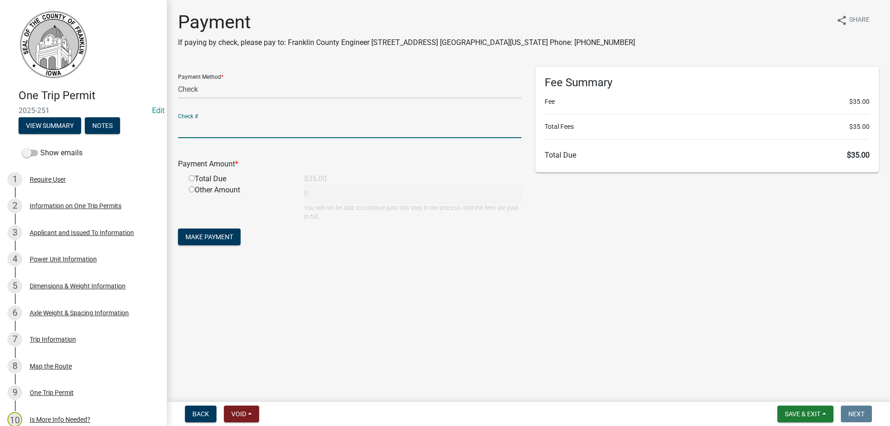
click at [200, 134] on input "text" at bounding box center [349, 128] width 343 height 19
type input "022040"
click at [191, 179] on input "radio" at bounding box center [192, 178] width 6 height 6
radio input "true"
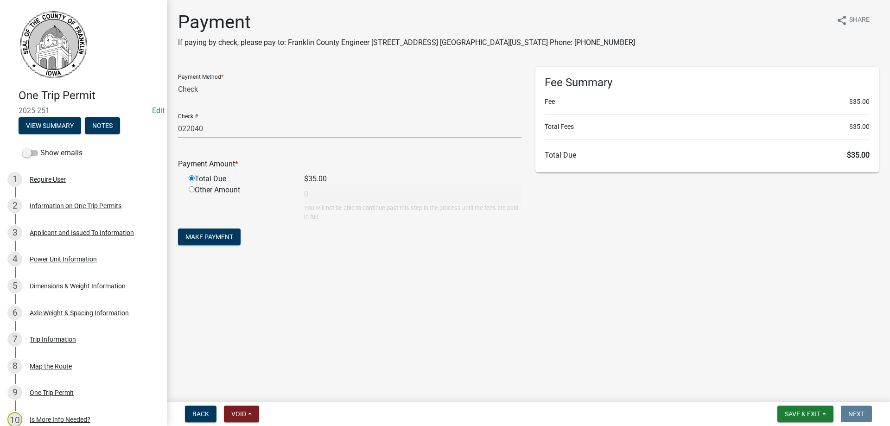
type input "35"
click at [212, 239] on span "Make Payment" at bounding box center [209, 236] width 48 height 7
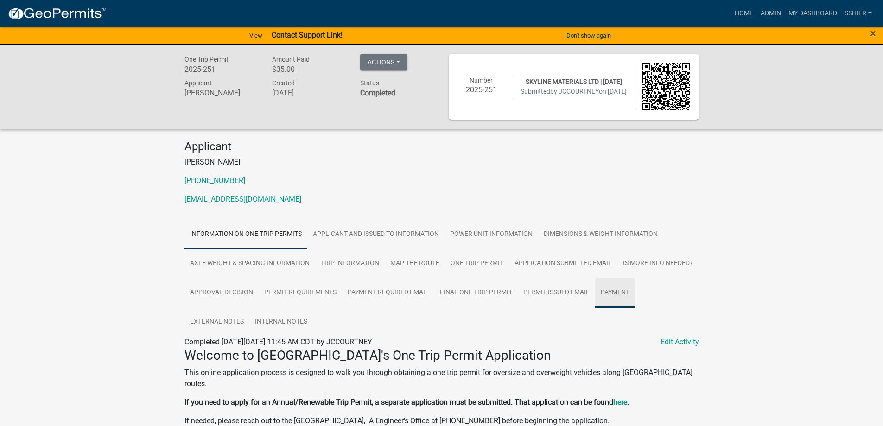
click at [614, 291] on link "Payment" at bounding box center [615, 293] width 40 height 30
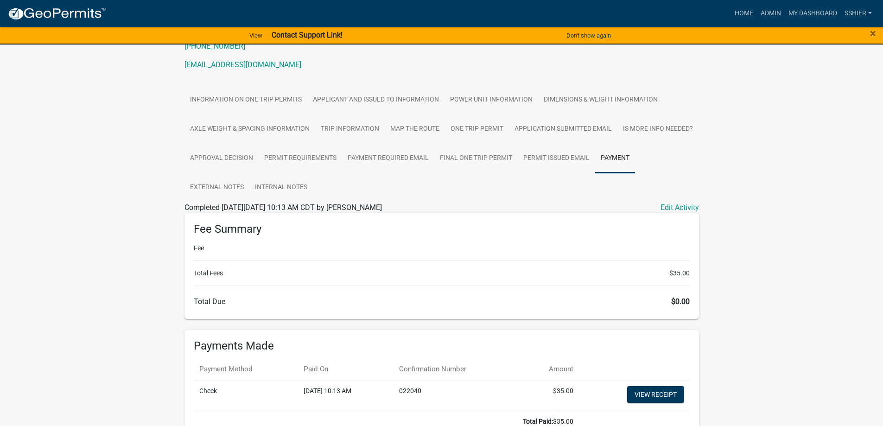
scroll to position [139, 0]
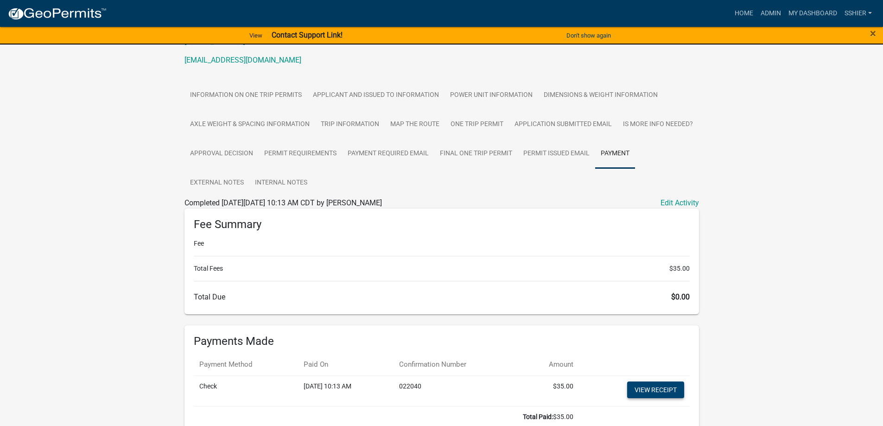
click at [659, 389] on link "View receipt" at bounding box center [655, 389] width 57 height 17
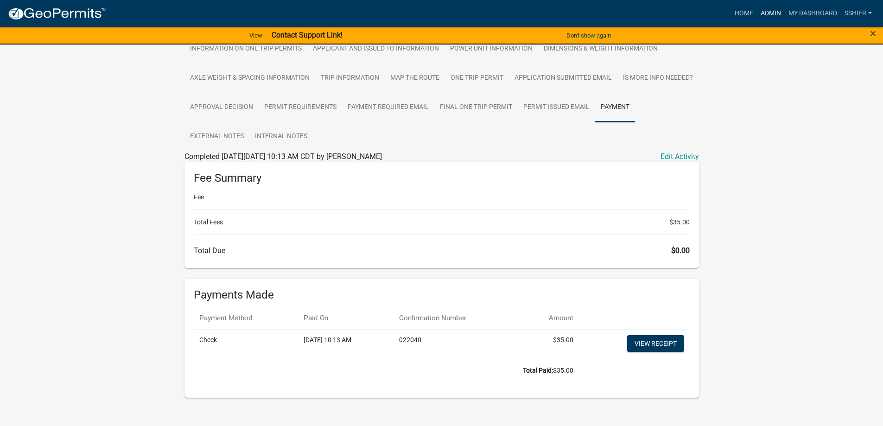
click at [765, 11] on link "Admin" at bounding box center [771, 14] width 28 height 18
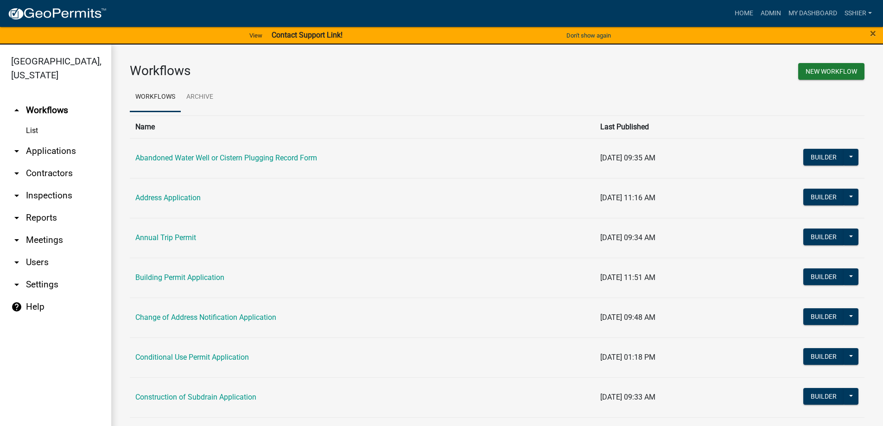
click at [23, 140] on link "arrow_drop_down Applications" at bounding box center [55, 151] width 111 height 22
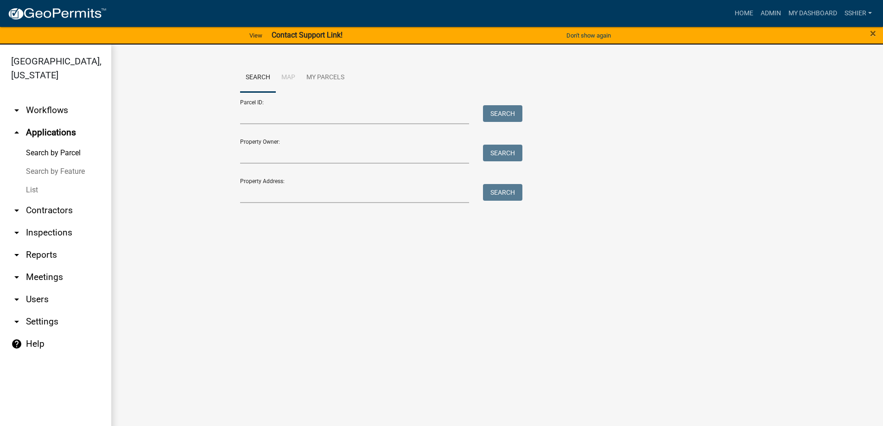
click at [31, 181] on link "List" at bounding box center [55, 190] width 111 height 19
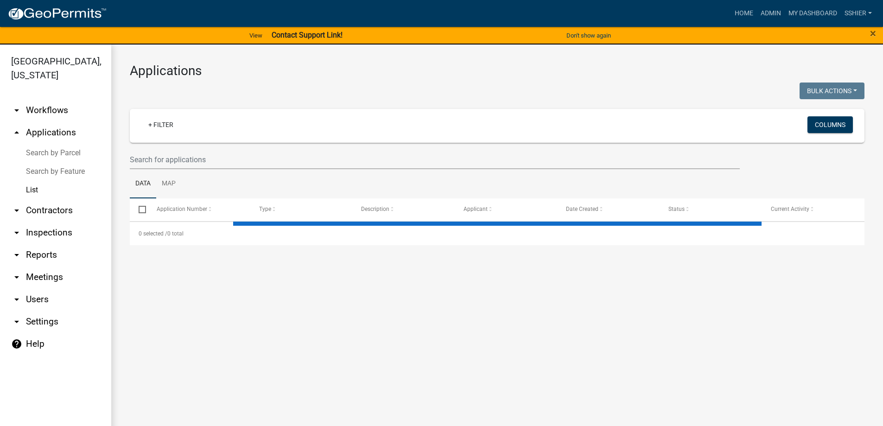
select select "3: 100"
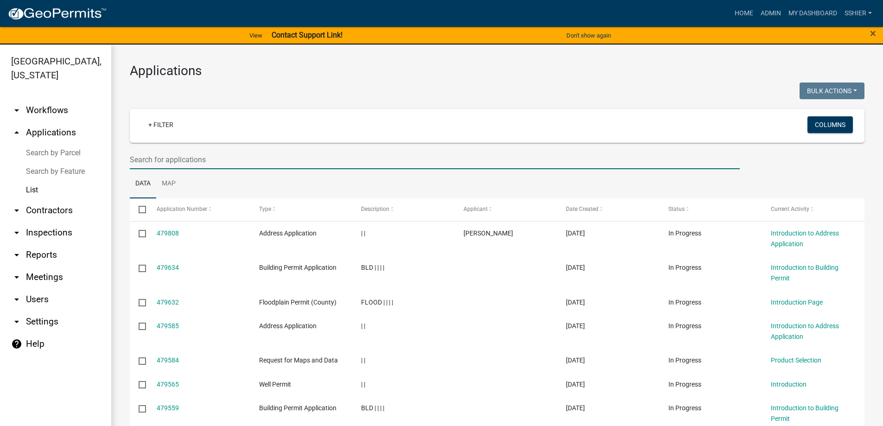
click at [149, 160] on input "text" at bounding box center [435, 159] width 610 height 19
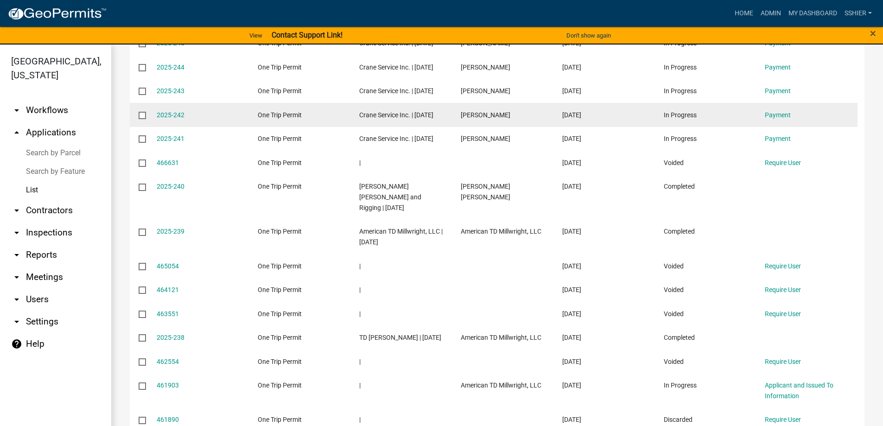
scroll to position [741, 0]
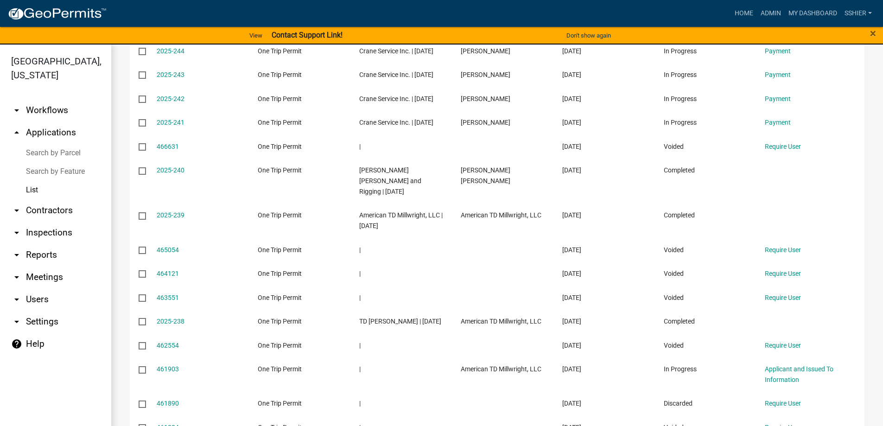
type input "one trip"
